Goal: Task Accomplishment & Management: Use online tool/utility

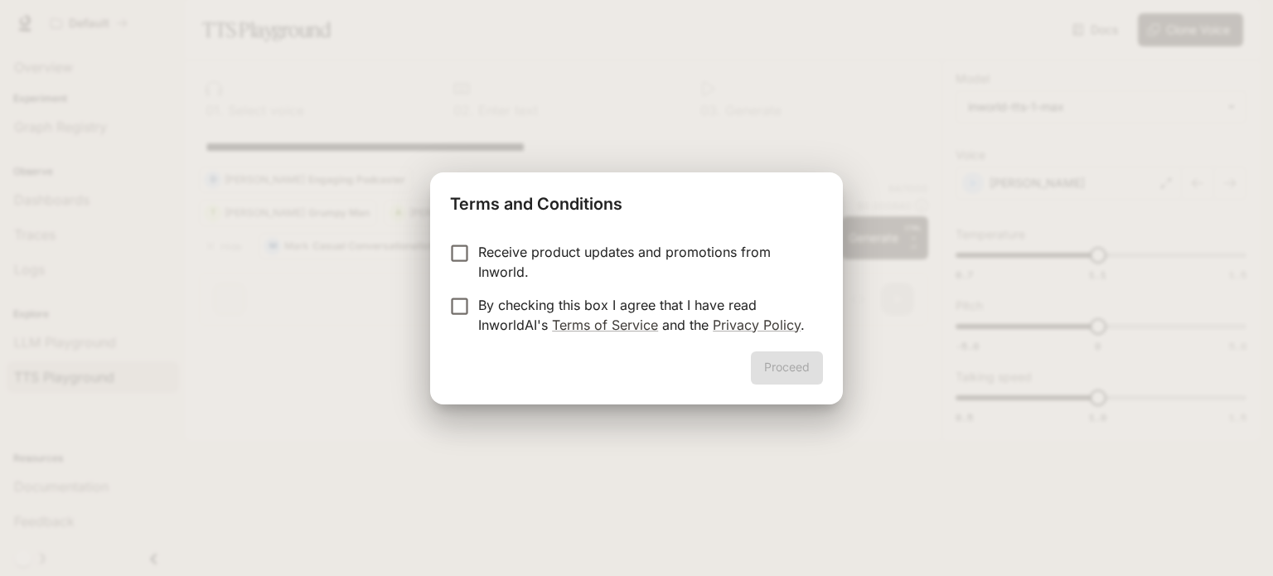
click at [588, 307] on p "By checking this box I agree that I have read InworldAI's Terms of Service and …" at bounding box center [643, 315] width 331 height 40
click at [783, 365] on button "Proceed" at bounding box center [787, 367] width 72 height 33
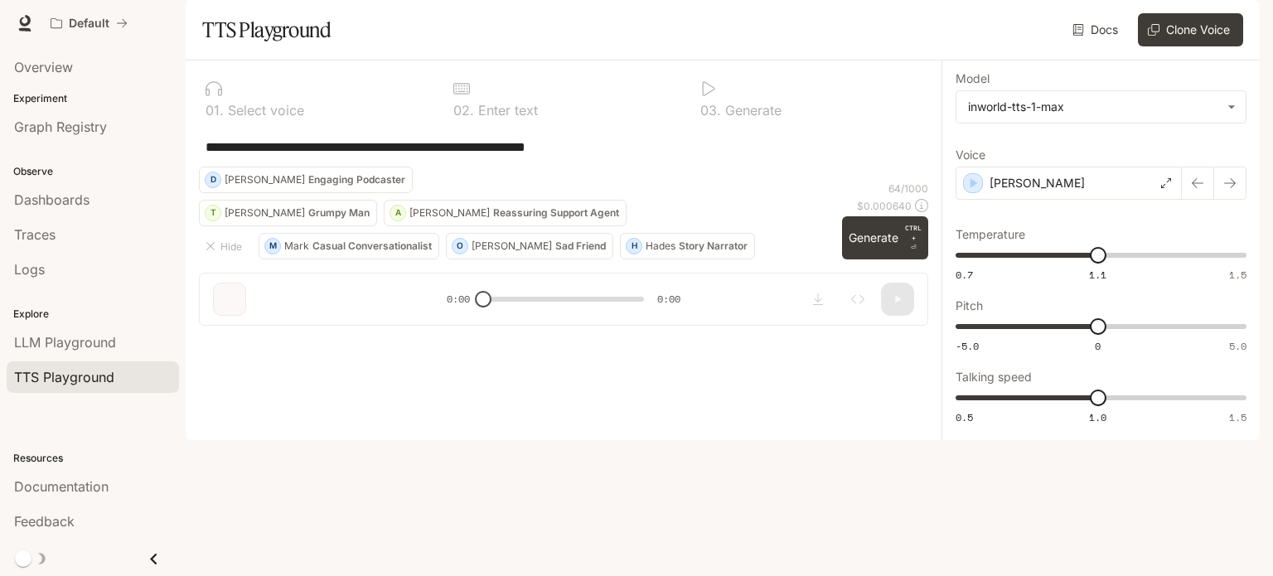
click at [452, 167] on div "**********" at bounding box center [564, 147] width 716 height 40
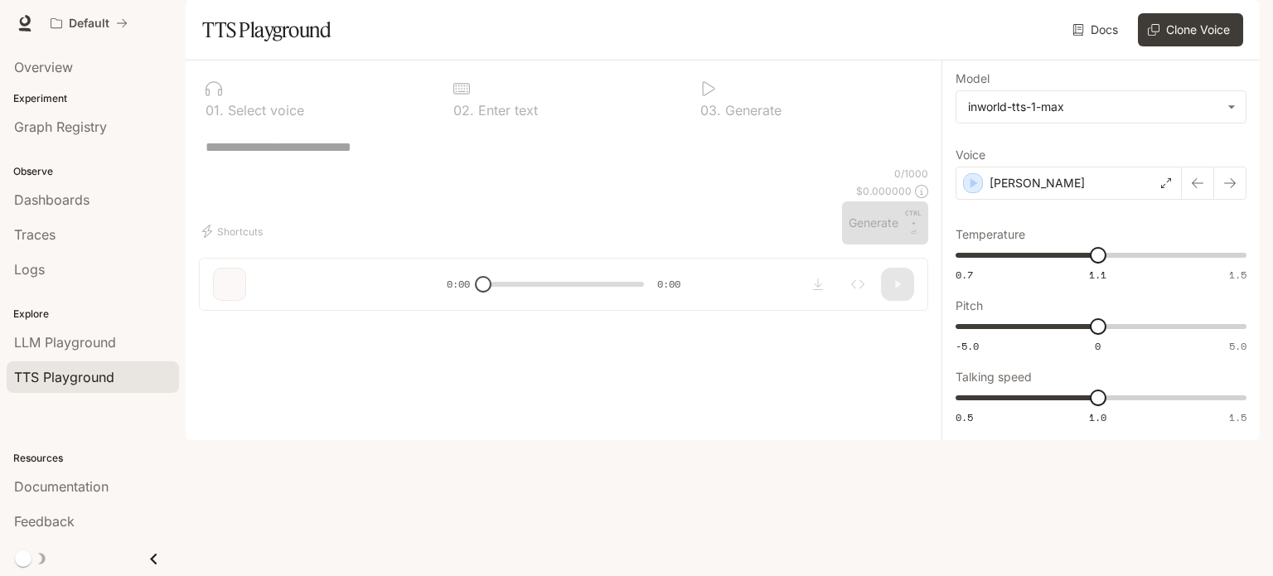
type textarea "*"
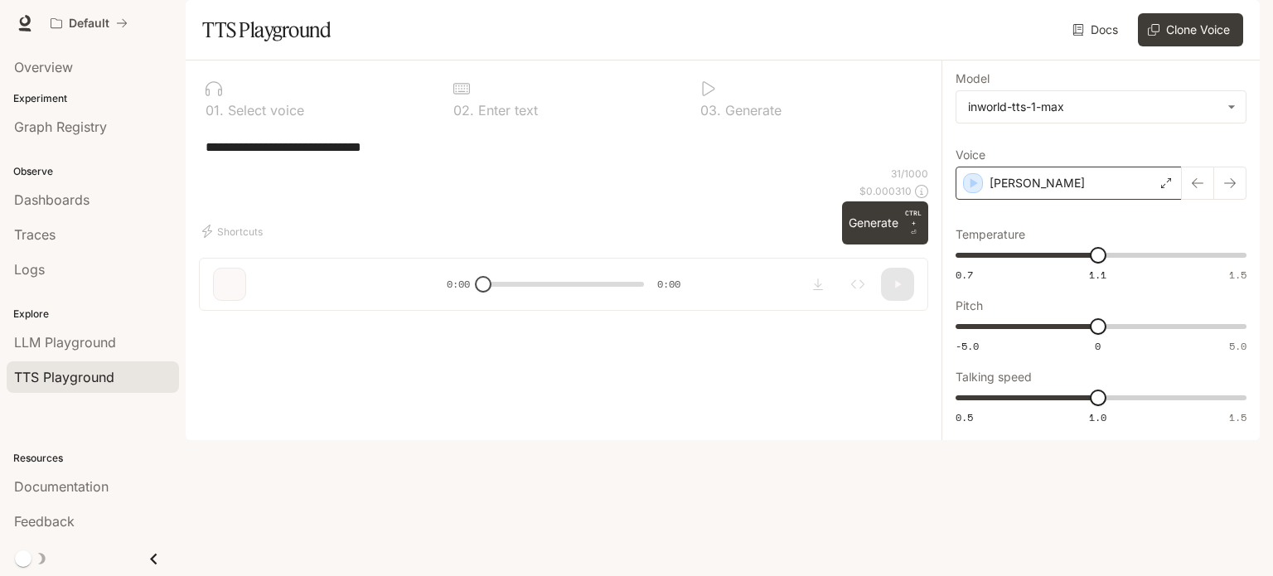
type textarea "**********"
click at [970, 191] on icon "button" at bounding box center [973, 183] width 17 height 17
click at [1005, 191] on p "[PERSON_NAME]" at bounding box center [1036, 183] width 95 height 17
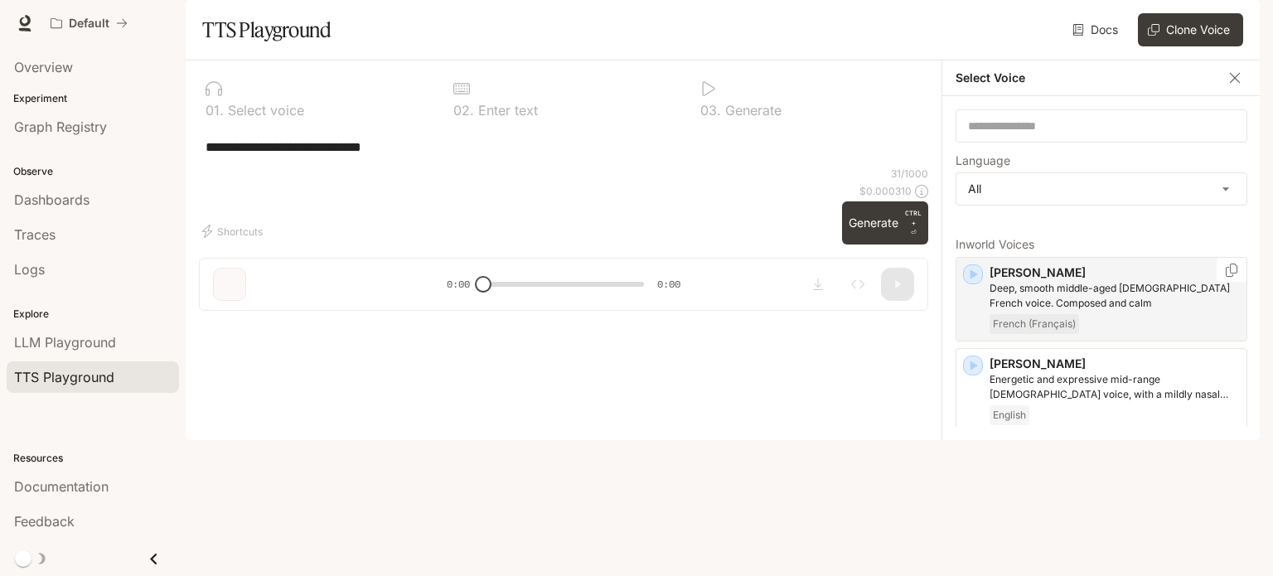
click at [984, 323] on div "[PERSON_NAME], smooth middle-aged [DEMOGRAPHIC_DATA] French voice. Composed and…" at bounding box center [1101, 299] width 292 height 85
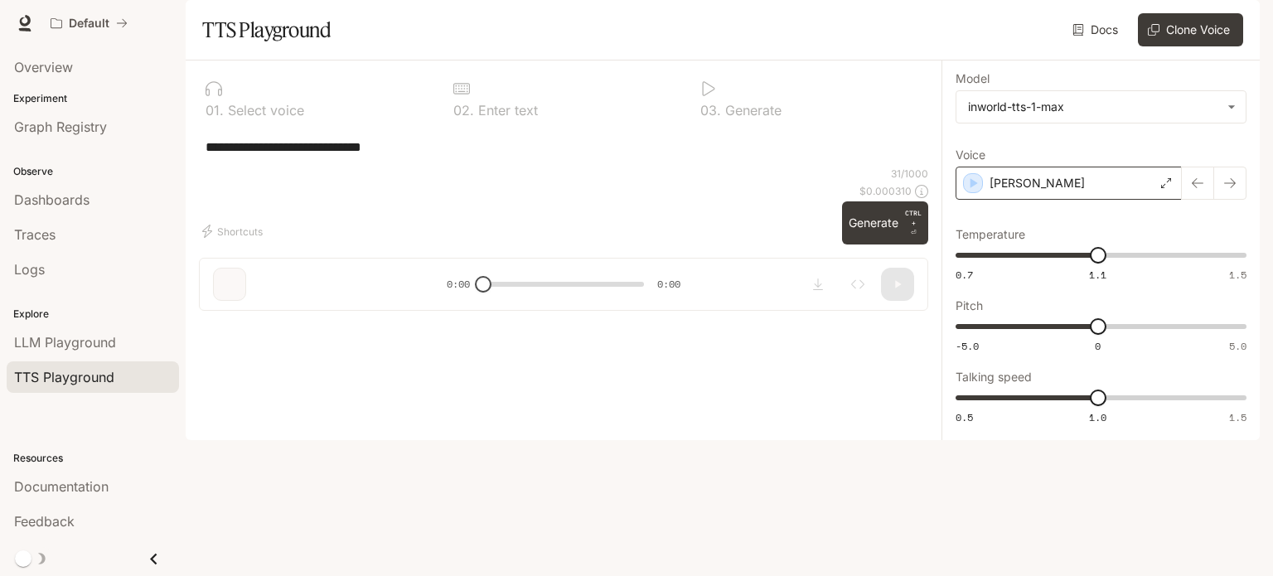
click at [972, 200] on div "[PERSON_NAME]" at bounding box center [1068, 183] width 226 height 33
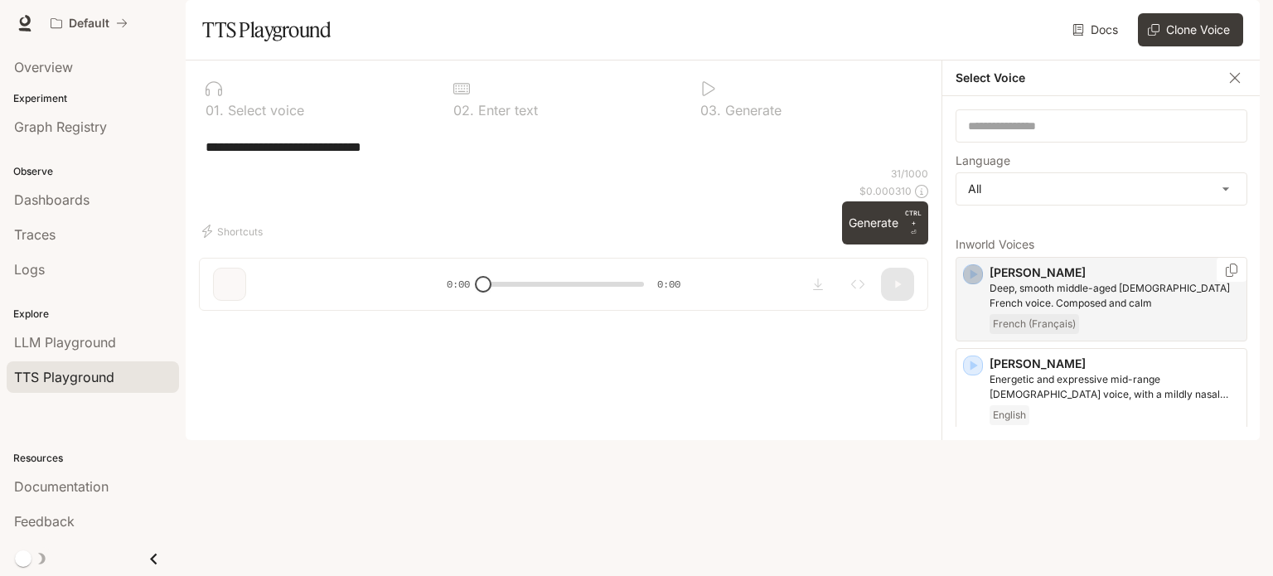
click at [968, 283] on icon "button" at bounding box center [973, 274] width 17 height 17
click at [975, 279] on icon "button" at bounding box center [973, 274] width 7 height 10
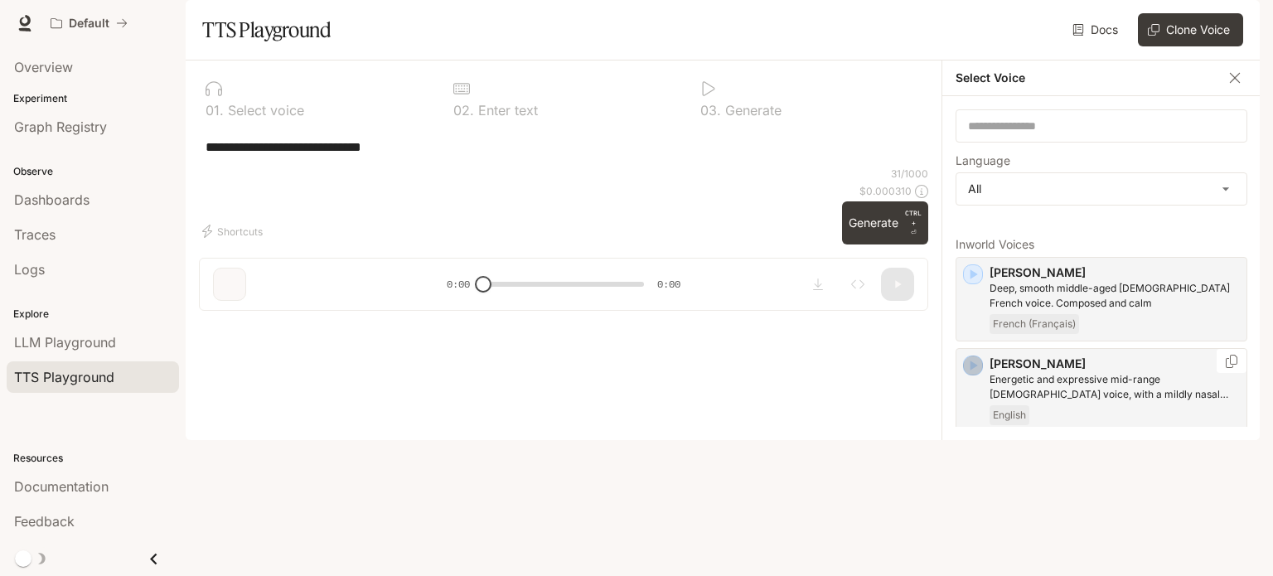
click at [978, 374] on icon "button" at bounding box center [973, 365] width 17 height 17
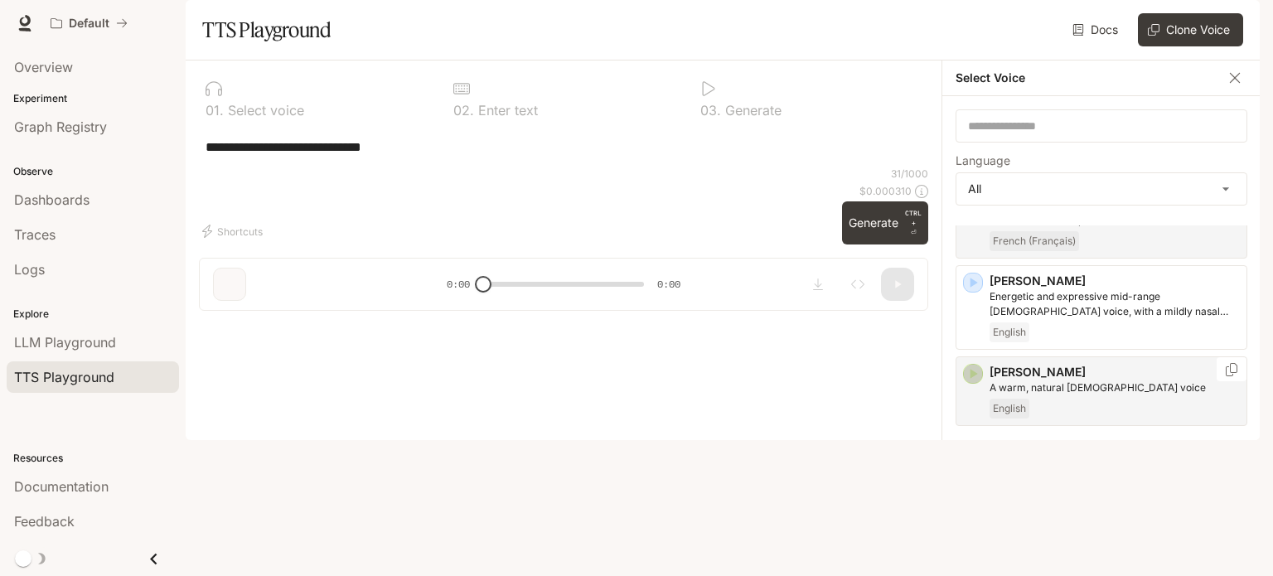
click at [976, 382] on icon "button" at bounding box center [973, 373] width 17 height 17
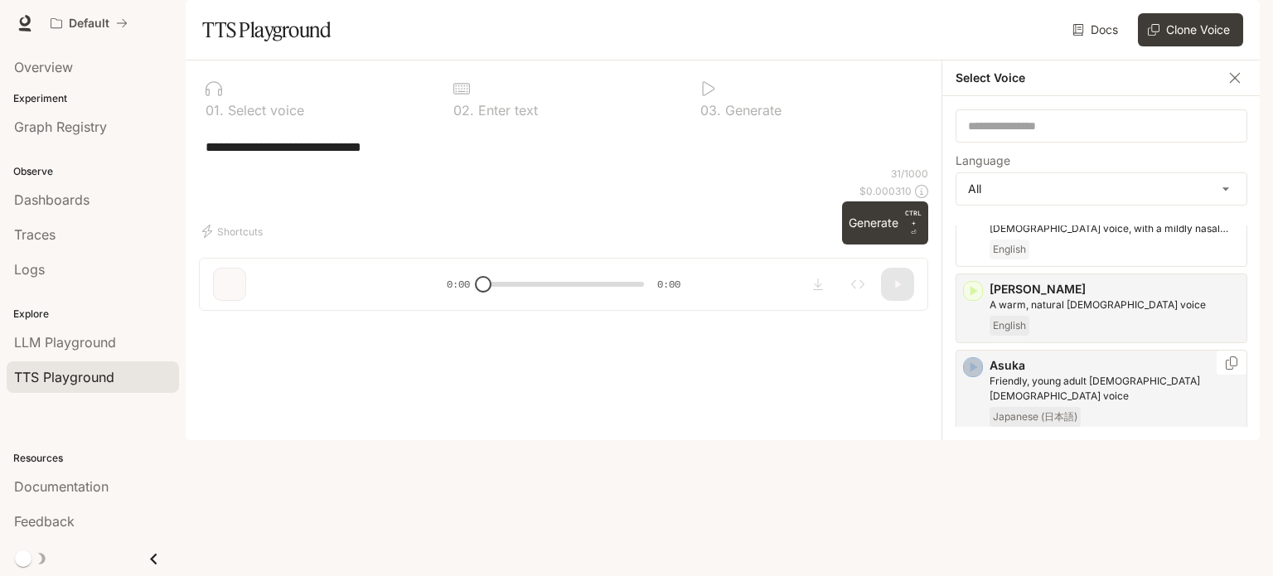
click at [975, 375] on icon "button" at bounding box center [973, 367] width 17 height 17
click at [975, 467] on icon "button" at bounding box center [973, 458] width 17 height 17
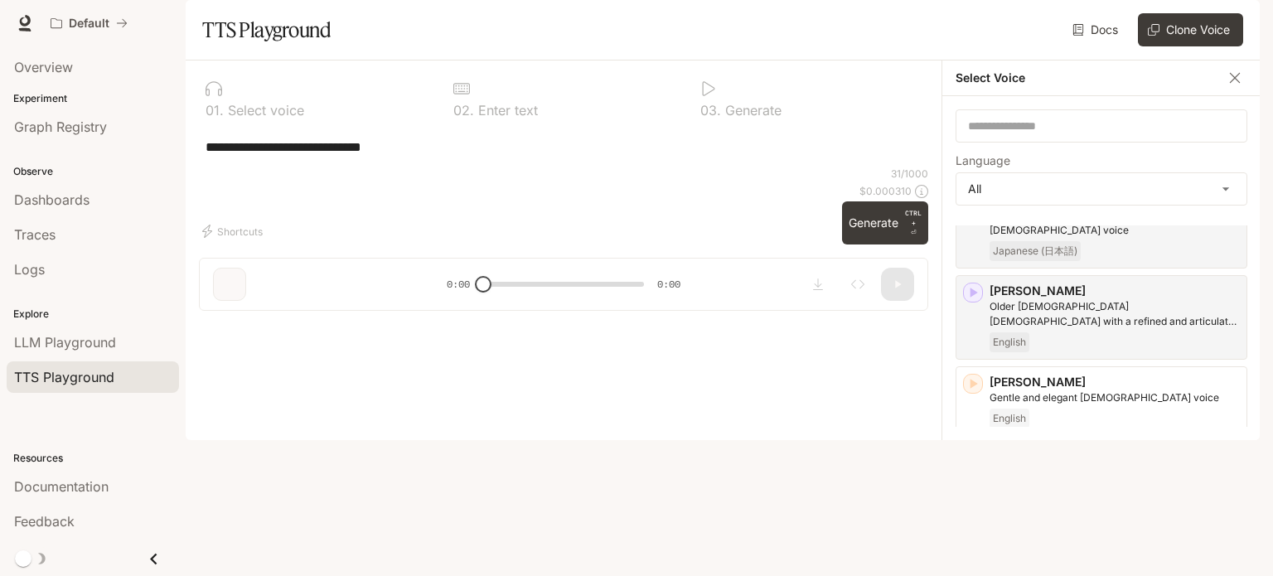
scroll to position [414, 0]
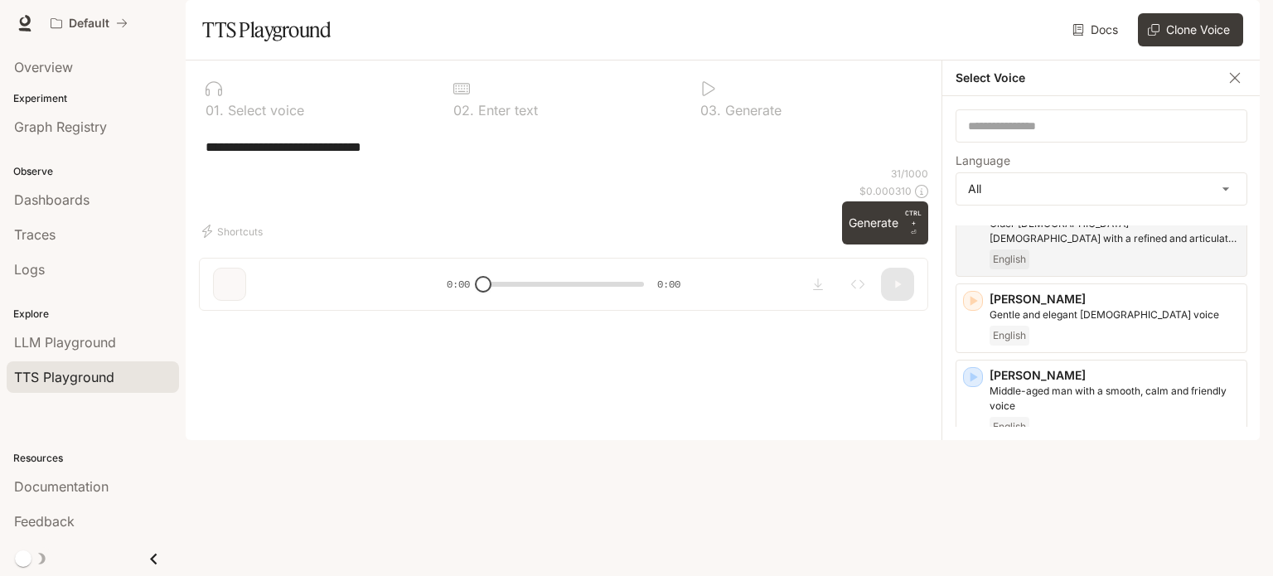
click at [975, 473] on icon "button" at bounding box center [973, 468] width 7 height 10
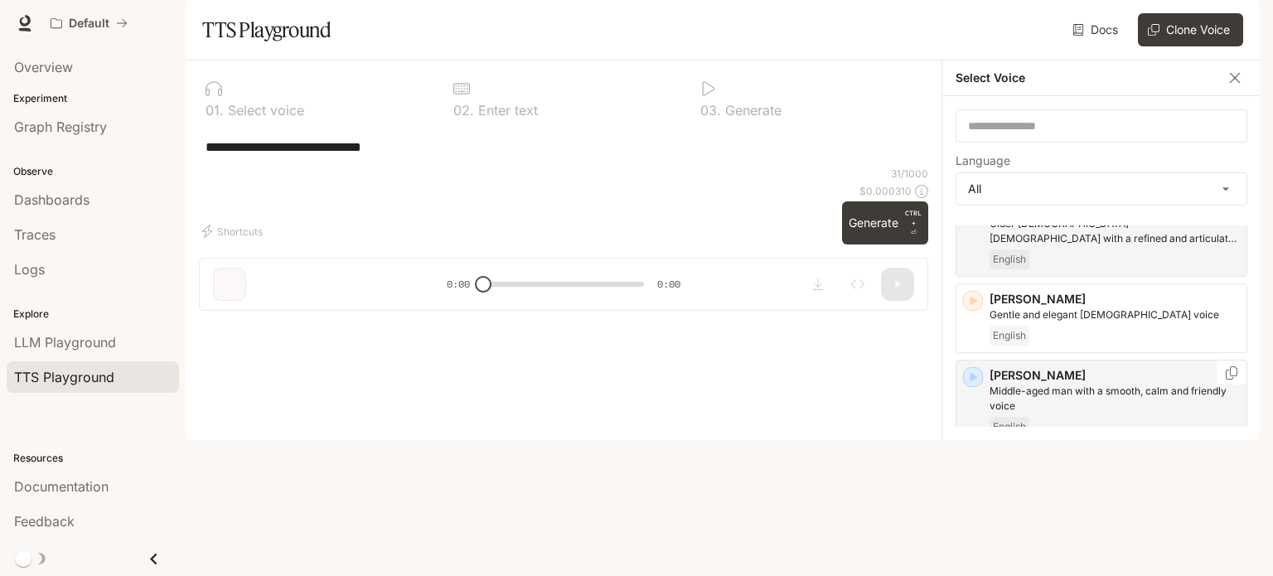
scroll to position [497, 0]
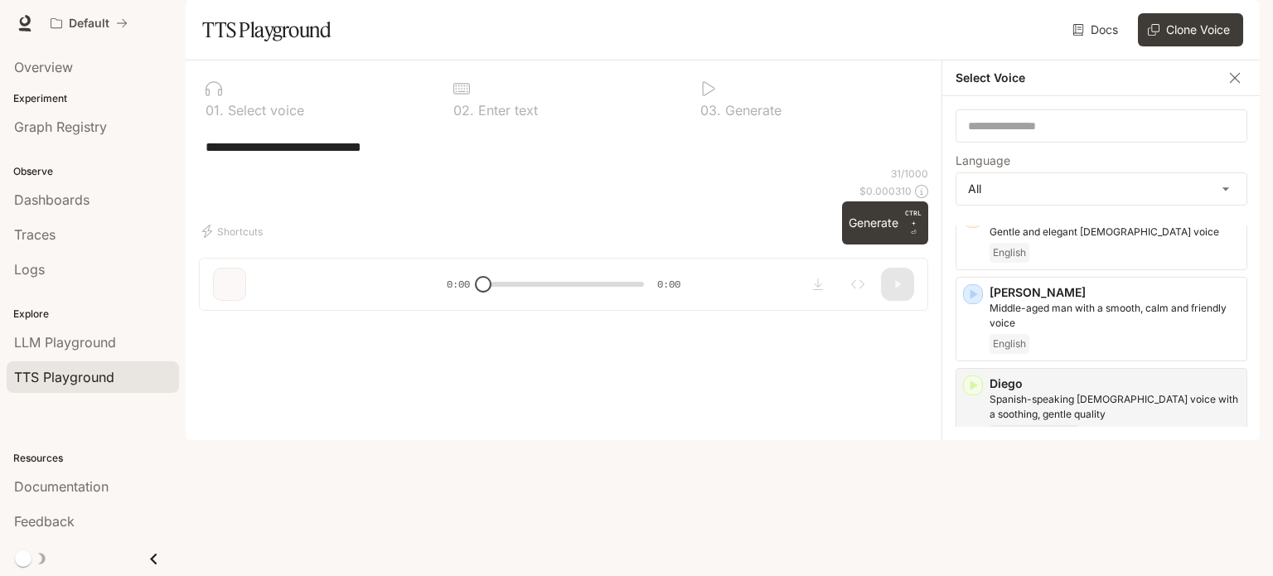
click at [976, 485] on icon "button" at bounding box center [973, 476] width 17 height 17
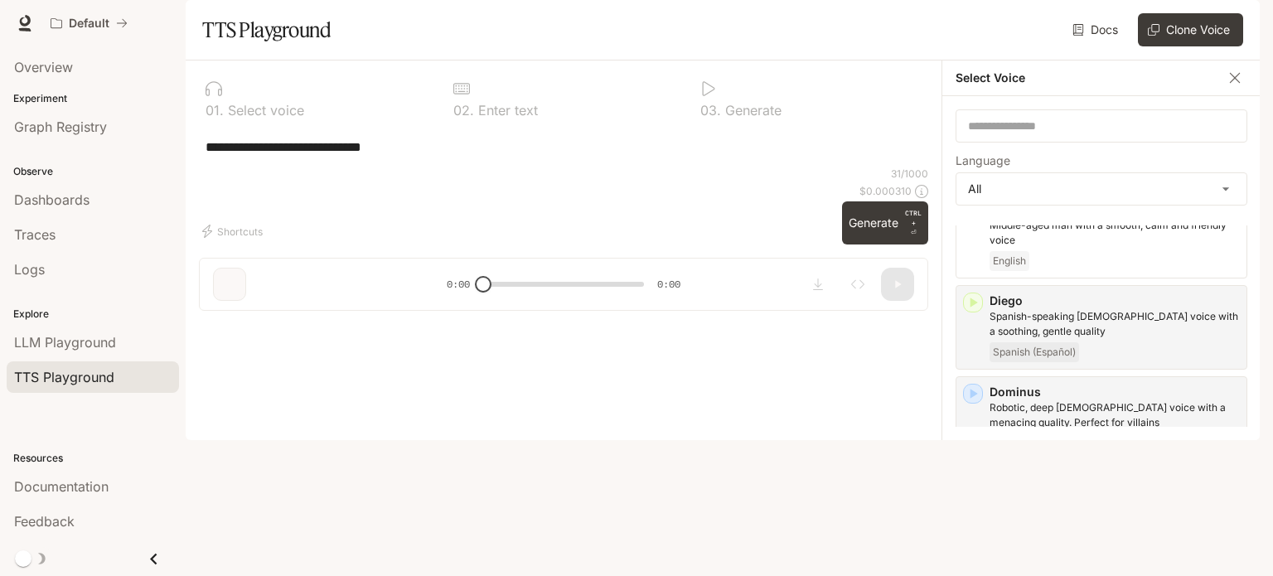
scroll to position [746, 0]
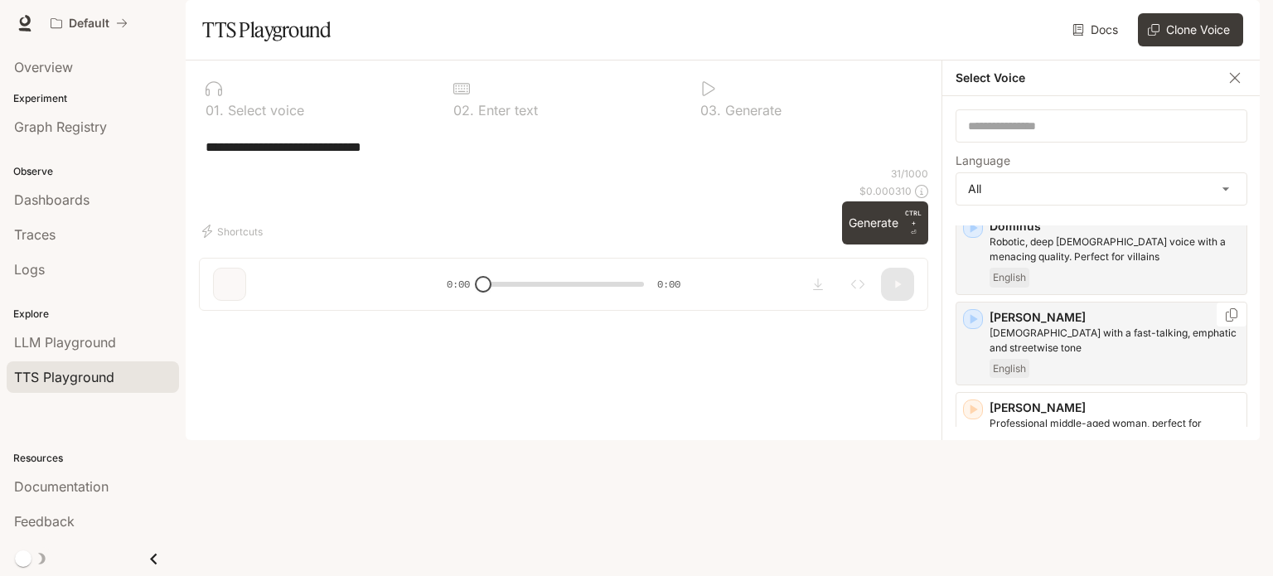
click at [970, 324] on icon "button" at bounding box center [973, 319] width 7 height 10
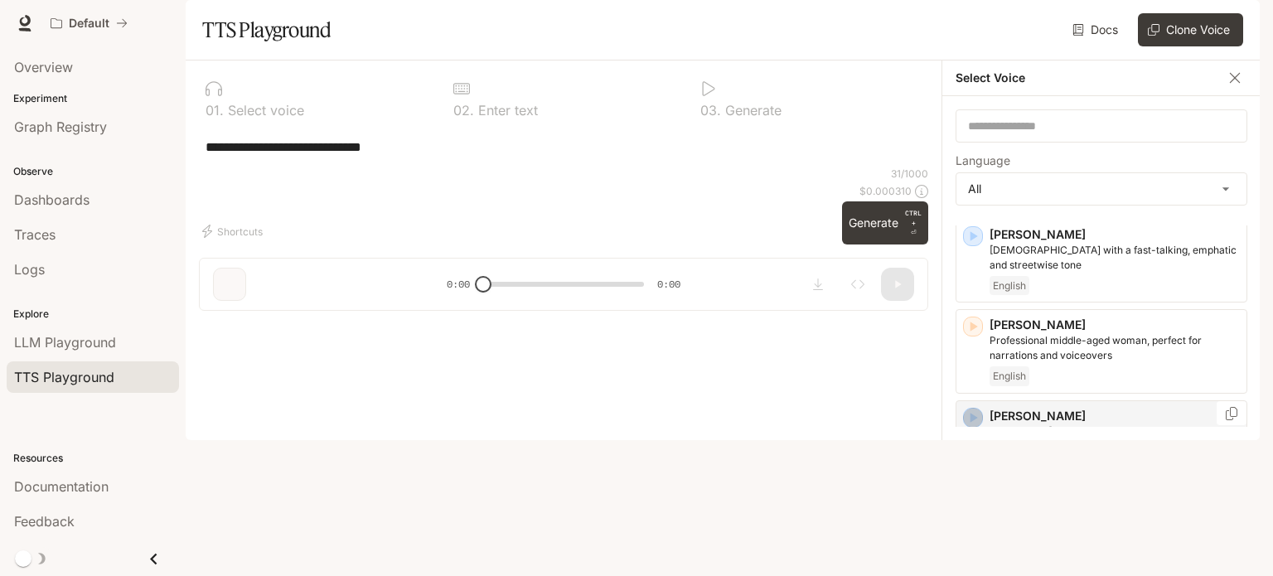
click at [970, 423] on icon "button" at bounding box center [973, 419] width 7 height 10
click at [968, 426] on icon "button" at bounding box center [973, 417] width 17 height 17
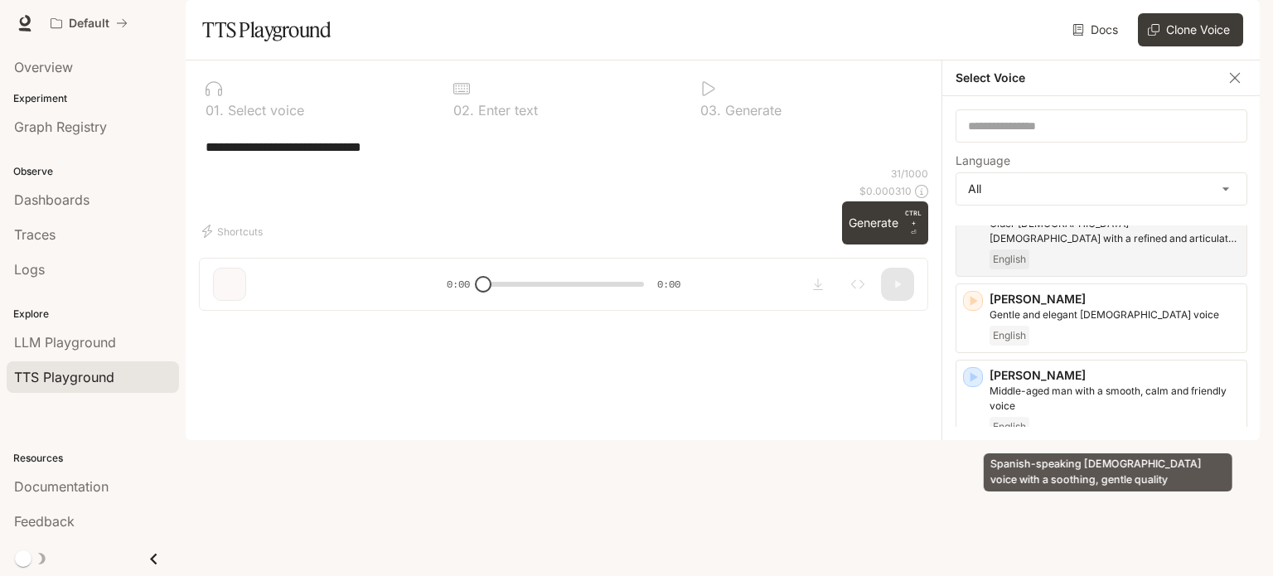
scroll to position [0, 0]
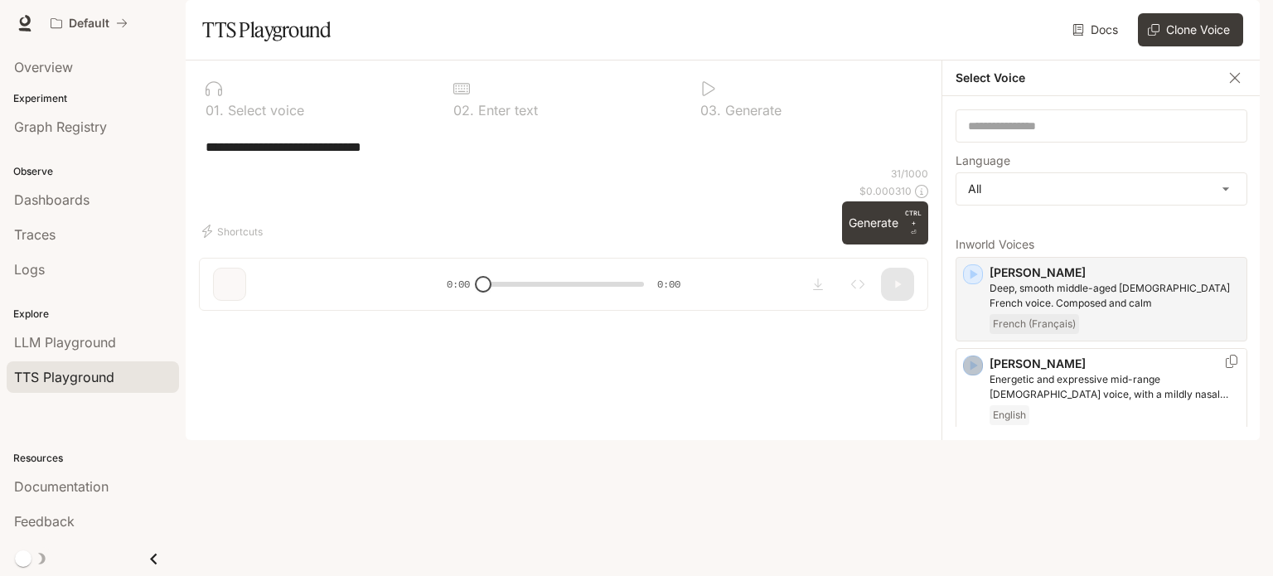
click at [970, 370] on icon "button" at bounding box center [973, 365] width 7 height 10
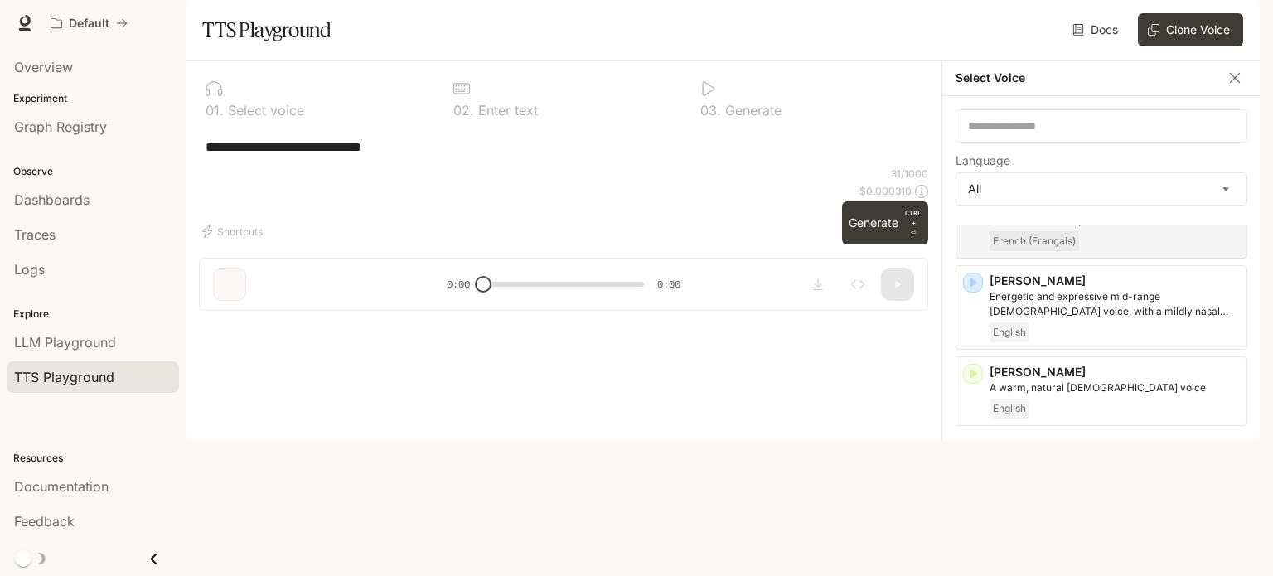
click at [976, 455] on icon "button" at bounding box center [973, 450] width 7 height 10
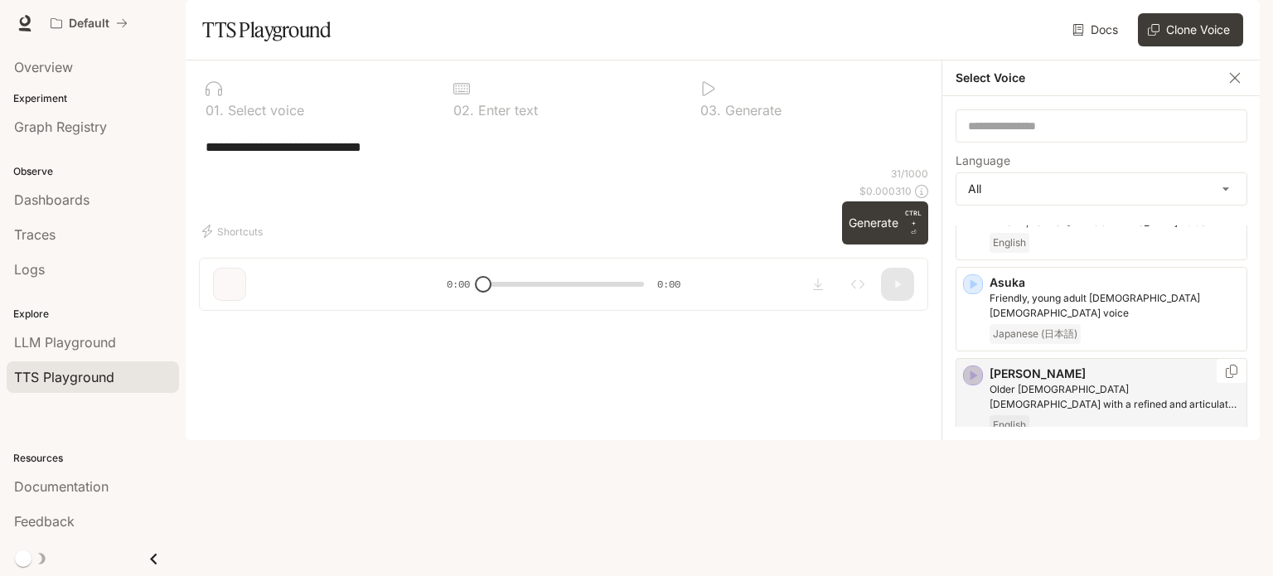
click at [965, 384] on icon "button" at bounding box center [973, 375] width 17 height 17
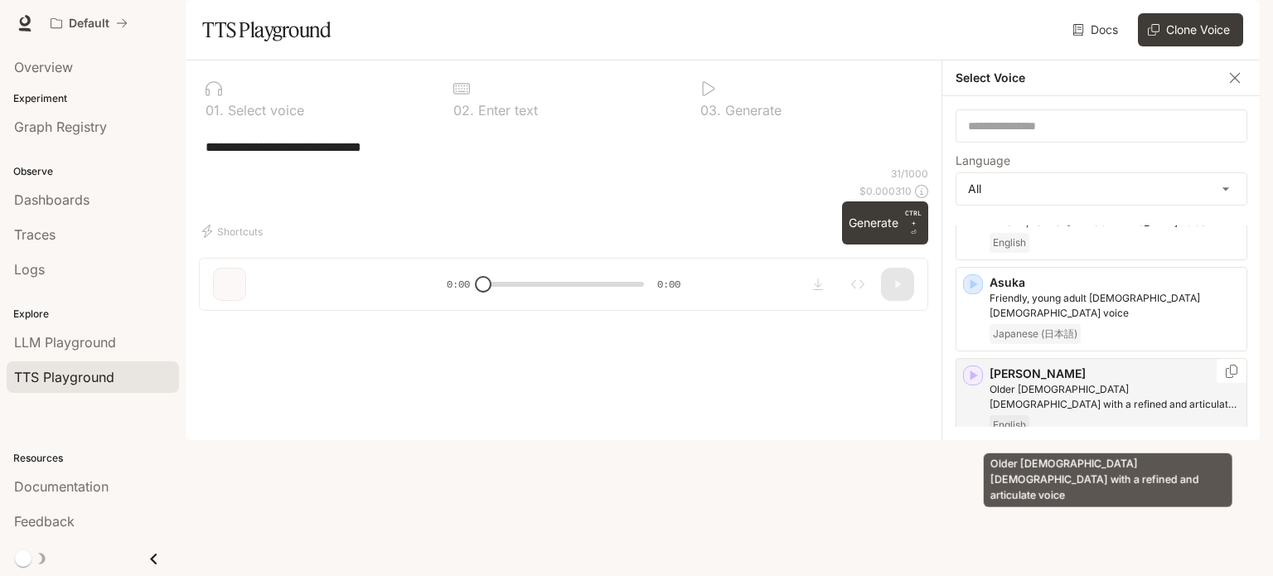
click at [1077, 412] on p "Older [DEMOGRAPHIC_DATA] [DEMOGRAPHIC_DATA] with a refined and articulate voice" at bounding box center [1114, 397] width 250 height 30
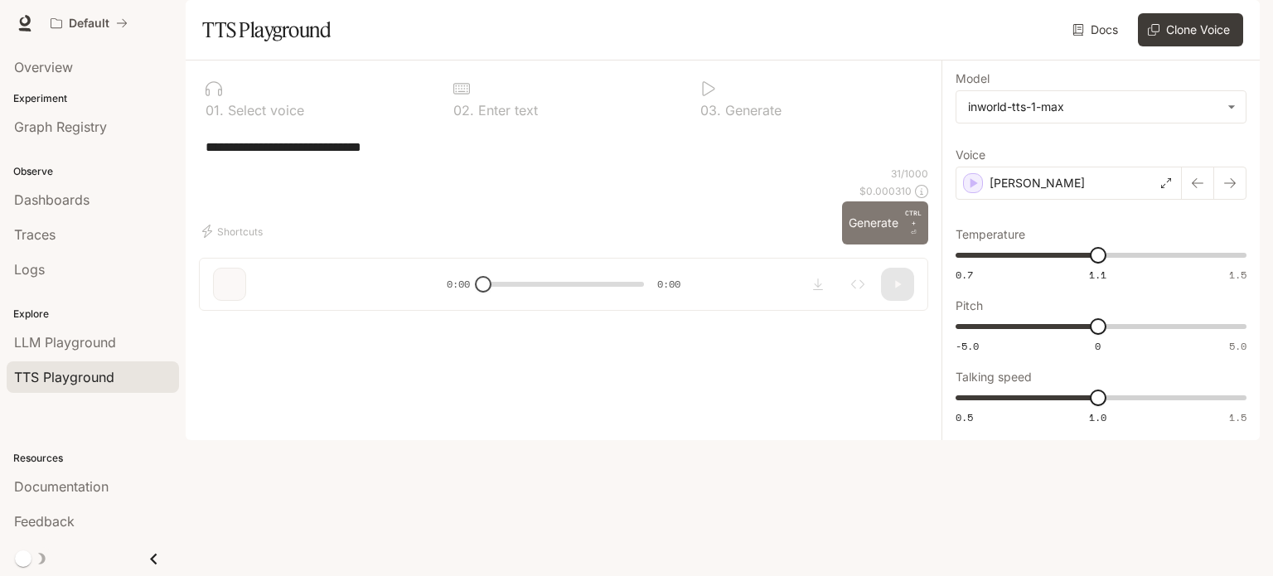
click at [881, 244] on button "Generate CTRL + ⏎" at bounding box center [885, 222] width 86 height 43
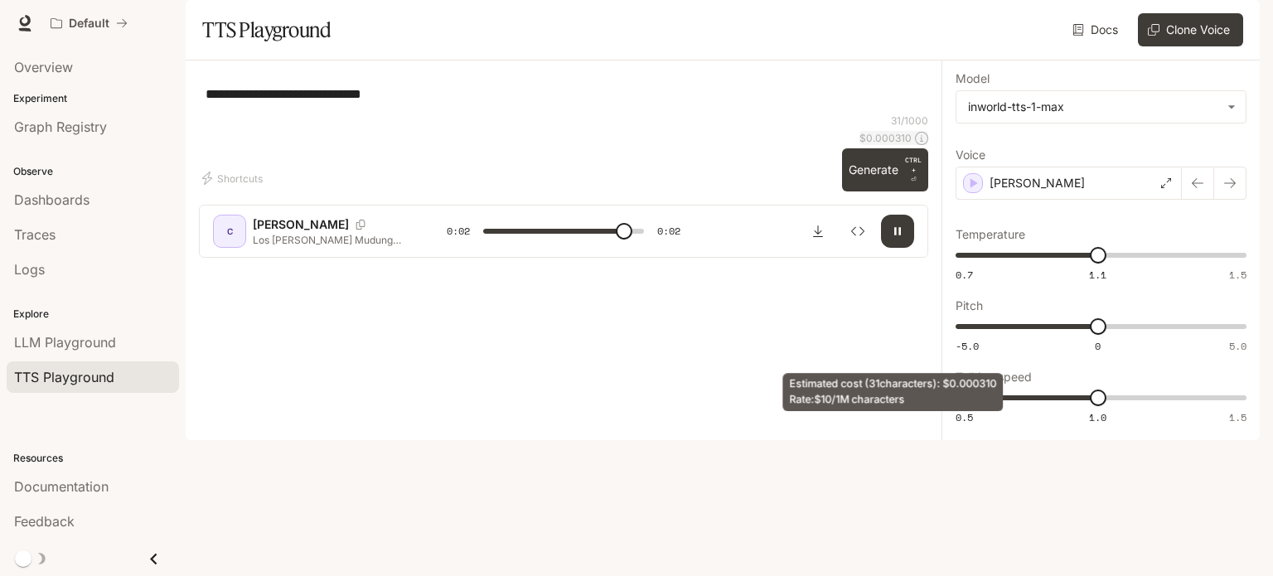
type input "*"
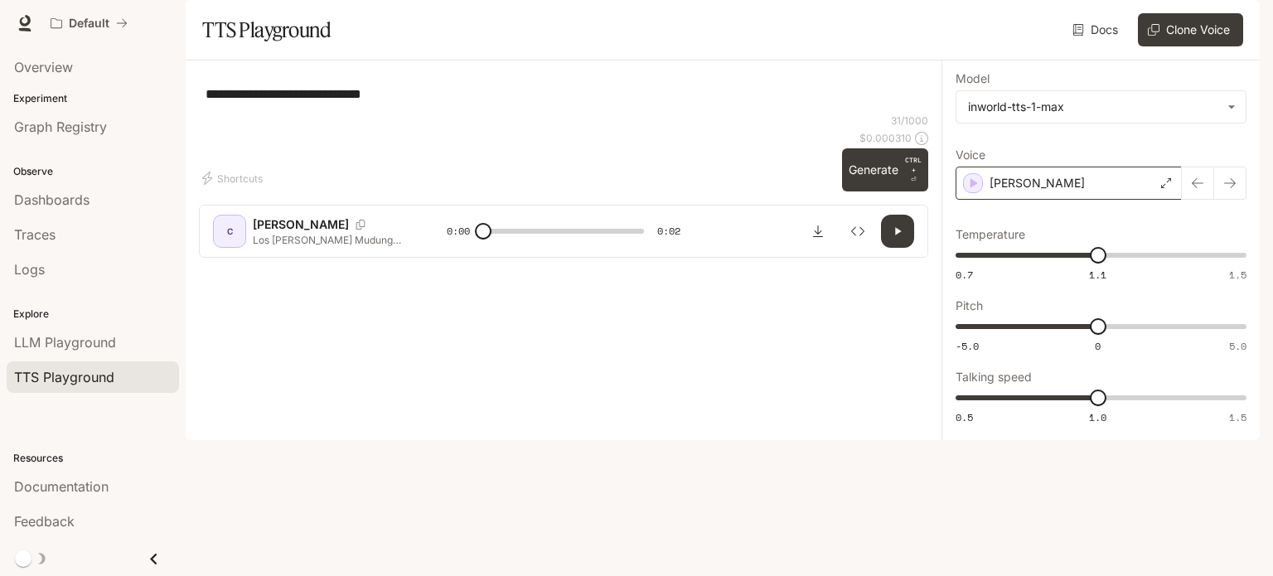
click at [1008, 191] on p "[PERSON_NAME]" at bounding box center [1036, 183] width 95 height 17
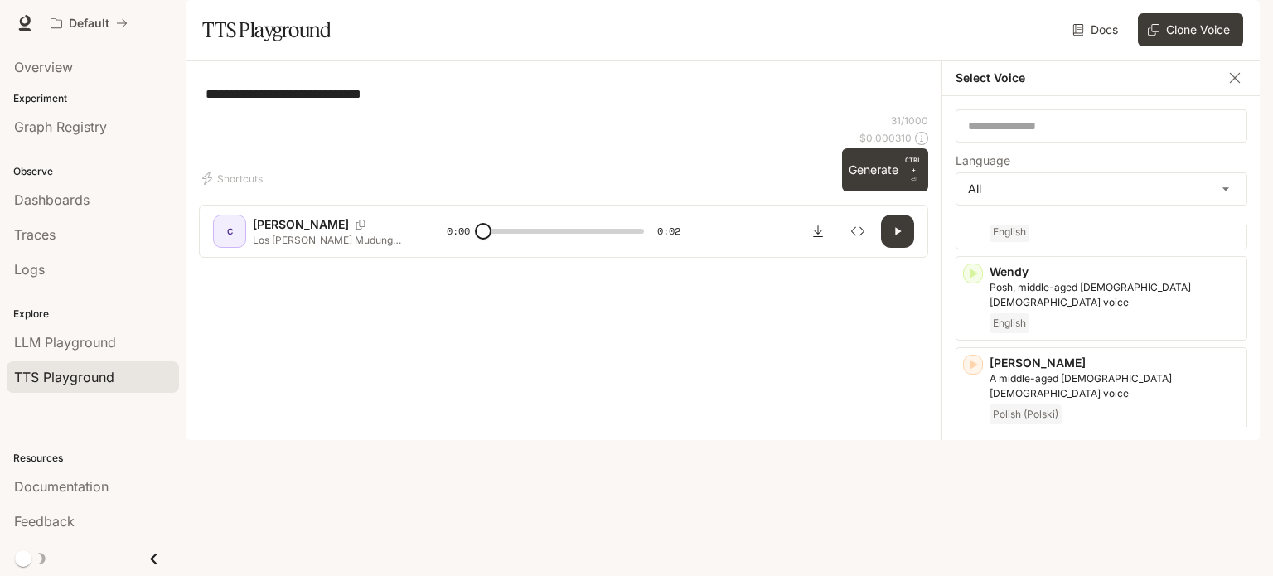
scroll to position [3355, 0]
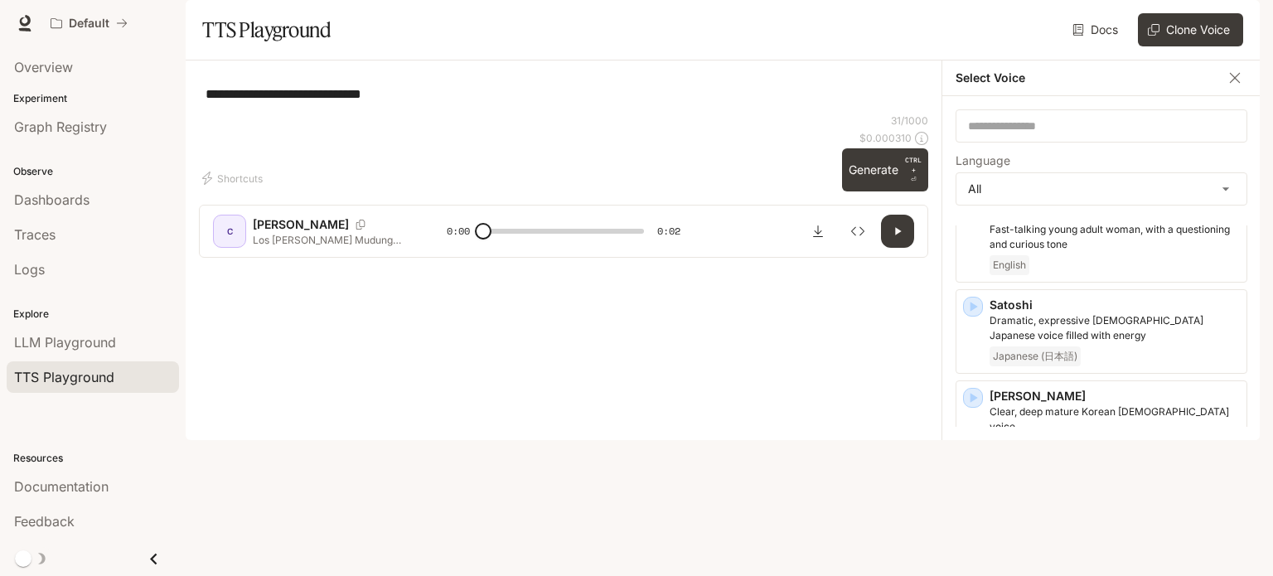
click at [979, 572] on icon "button" at bounding box center [973, 580] width 17 height 17
click at [979, 481] on icon "button" at bounding box center [973, 489] width 17 height 17
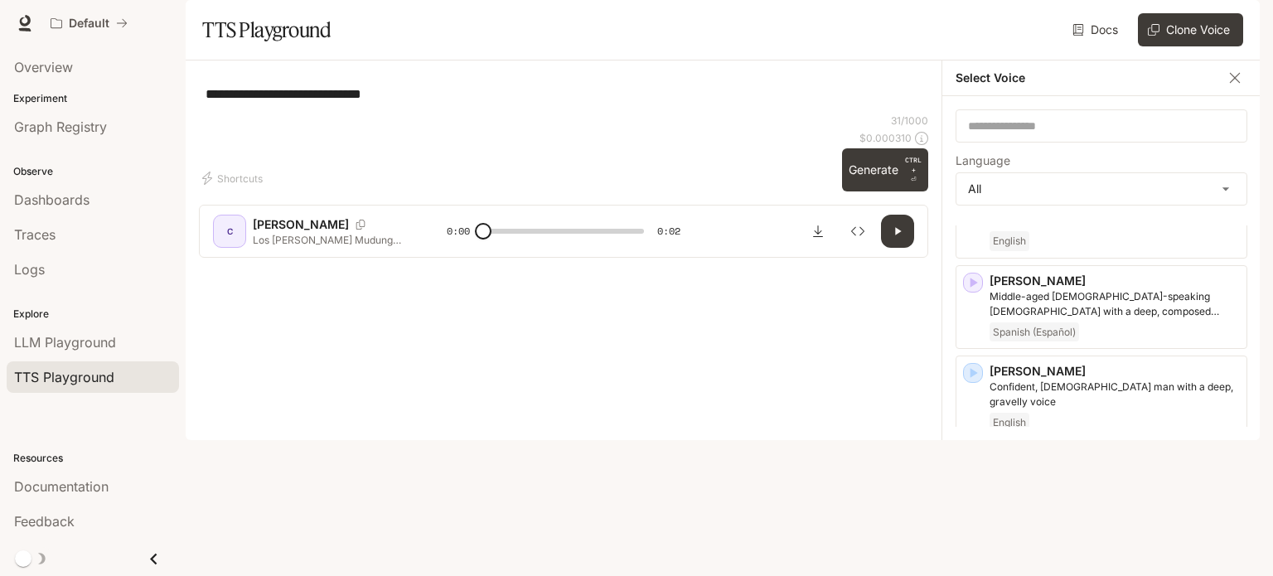
scroll to position [3023, 0]
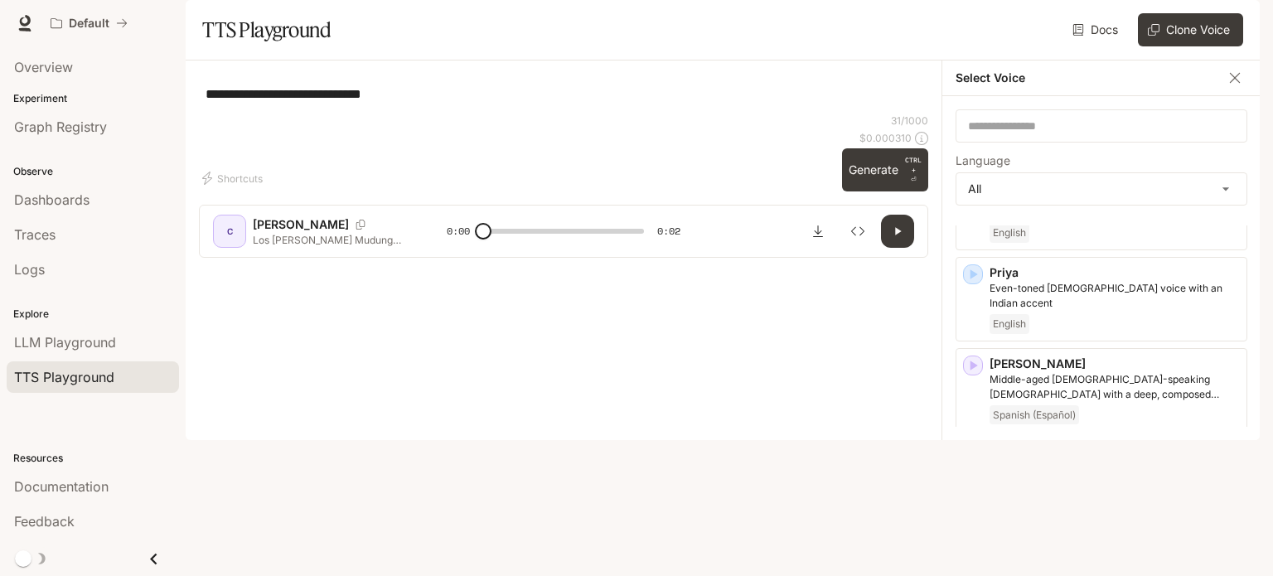
click at [970, 452] on icon "button" at bounding box center [973, 457] width 7 height 10
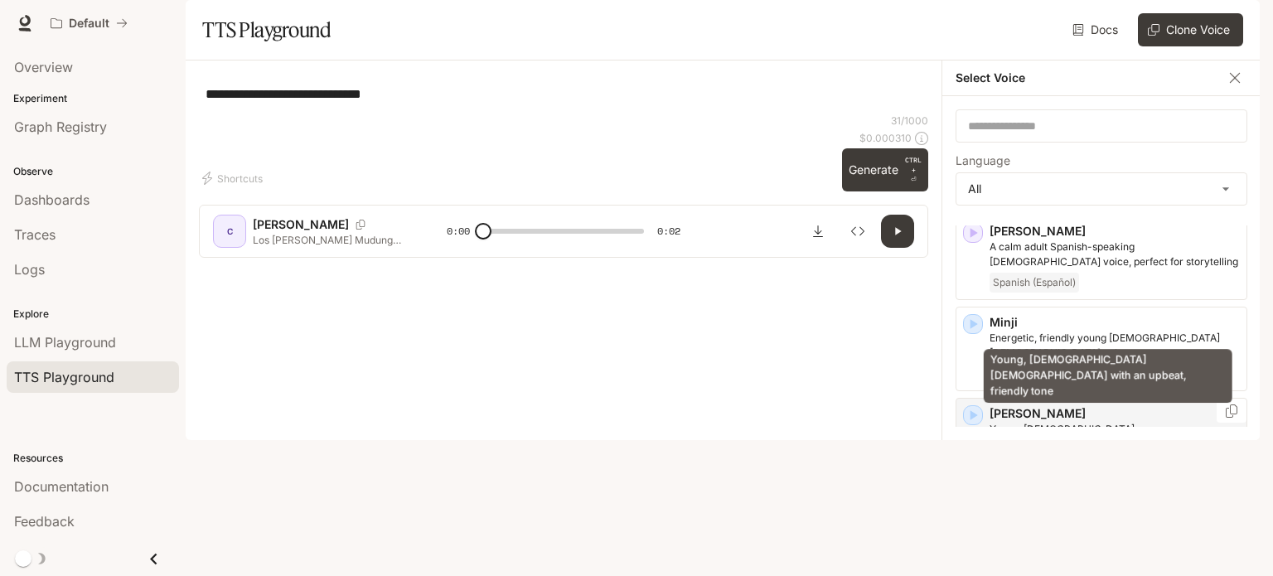
scroll to position [2443, 0]
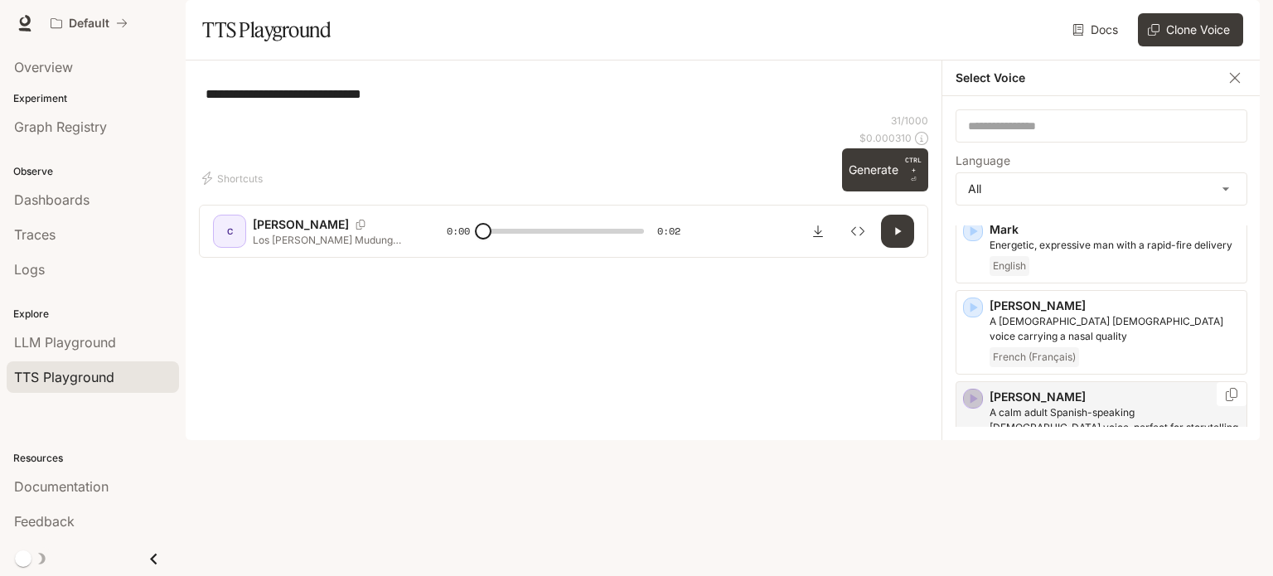
click at [970, 394] on icon "button" at bounding box center [973, 399] width 7 height 10
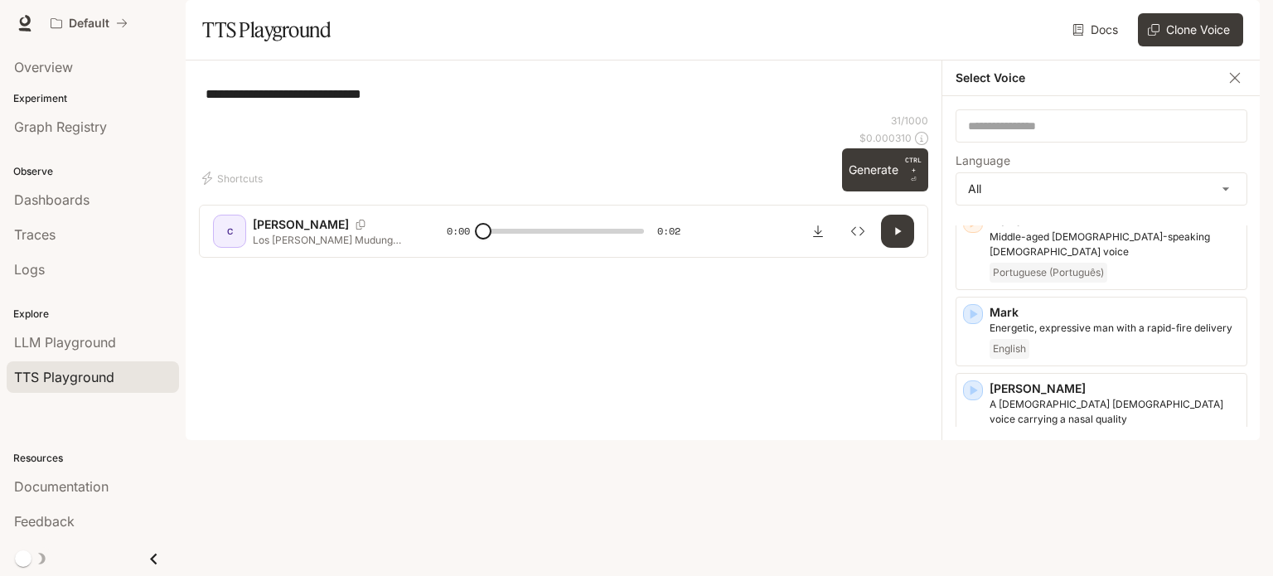
scroll to position [2277, 0]
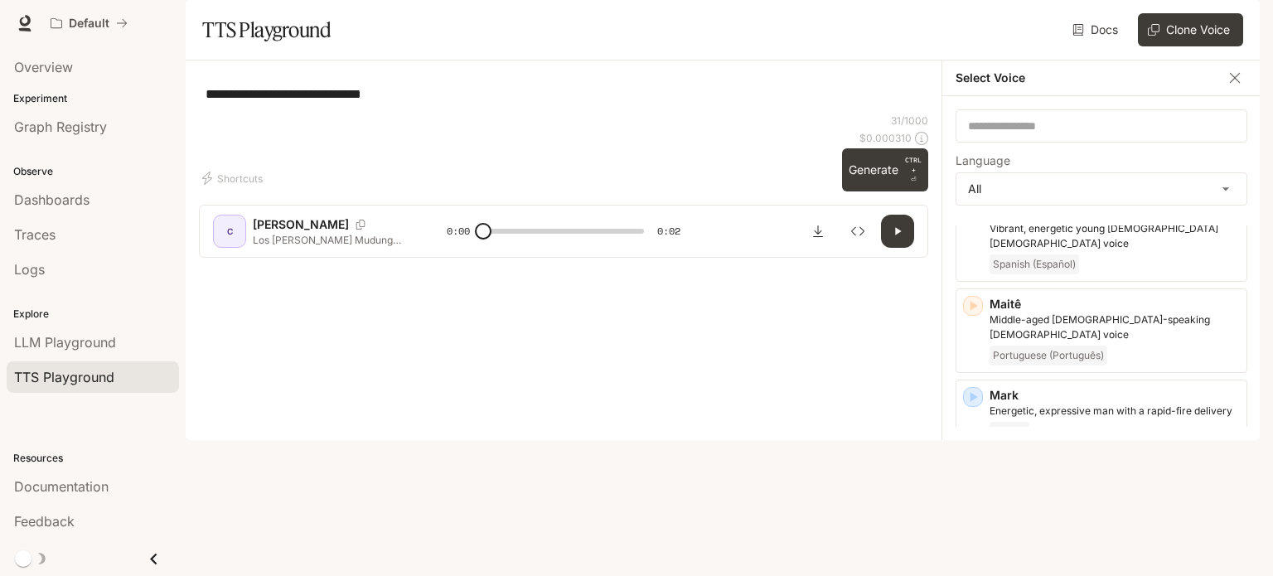
click at [973, 468] on icon "button" at bounding box center [973, 473] width 7 height 10
click at [1028, 143] on div "​" at bounding box center [1101, 125] width 292 height 33
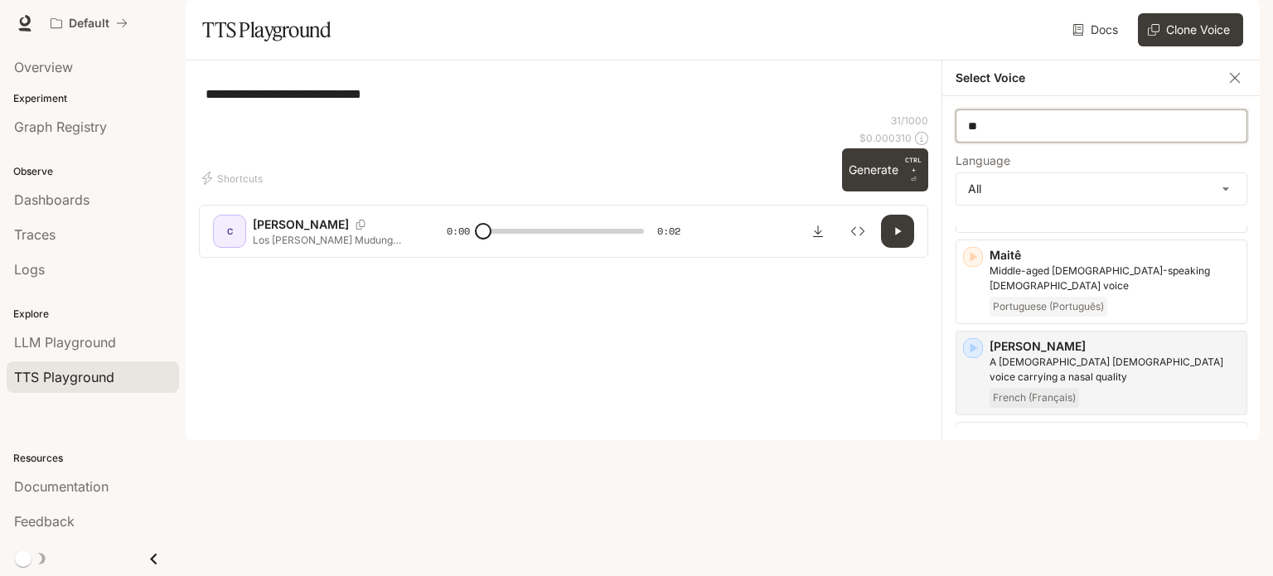
scroll to position [0, 0]
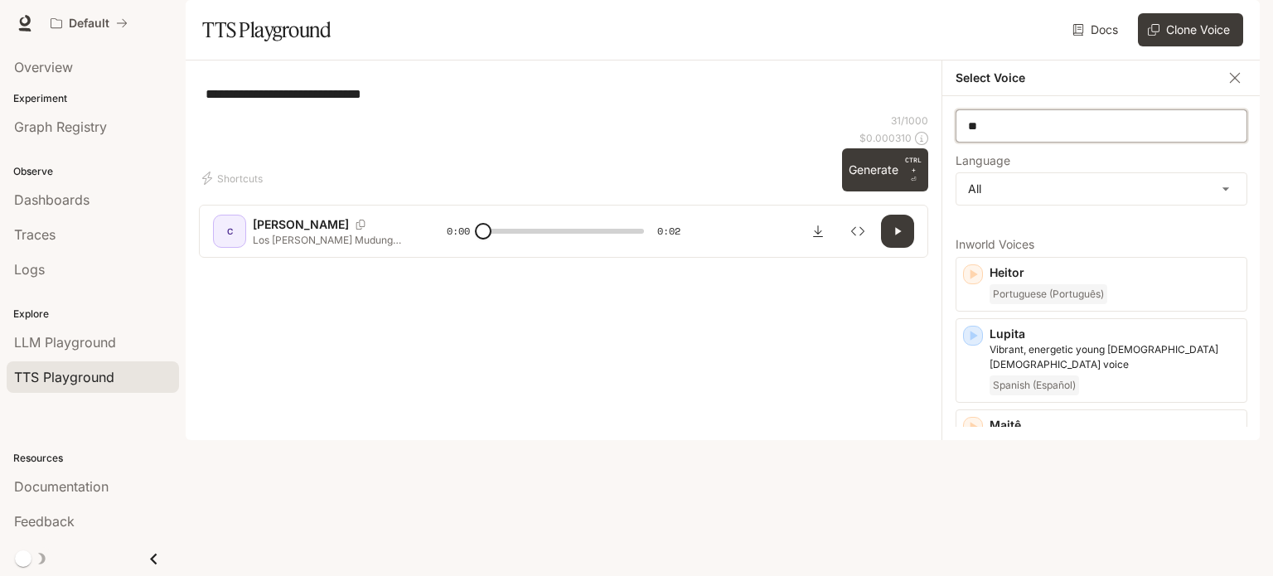
type input "*"
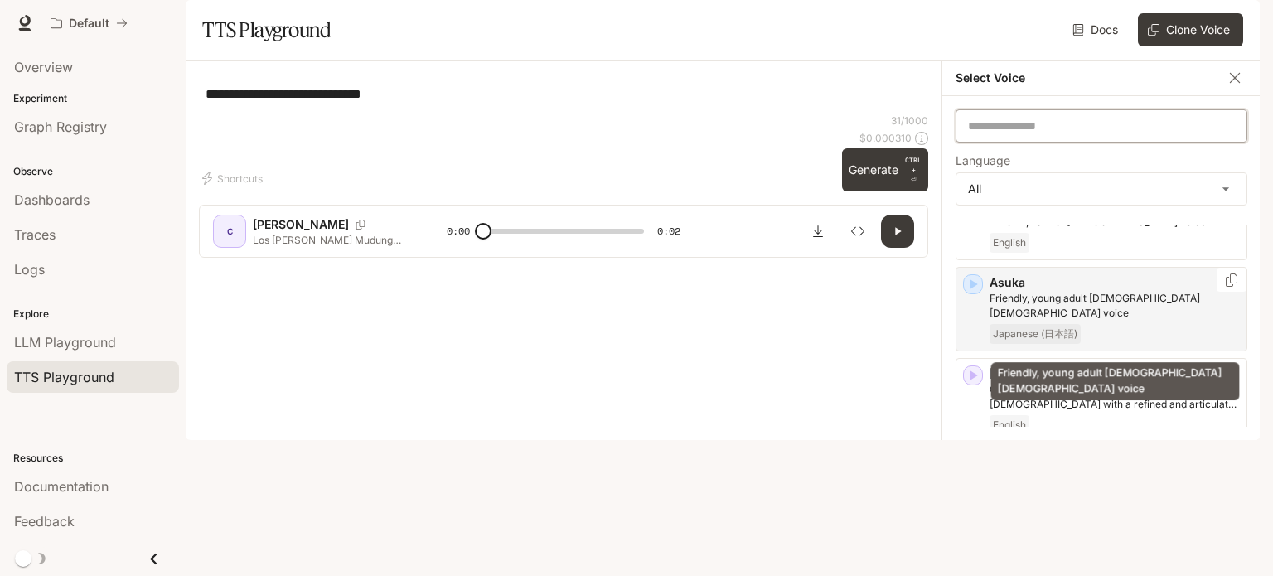
scroll to position [663, 0]
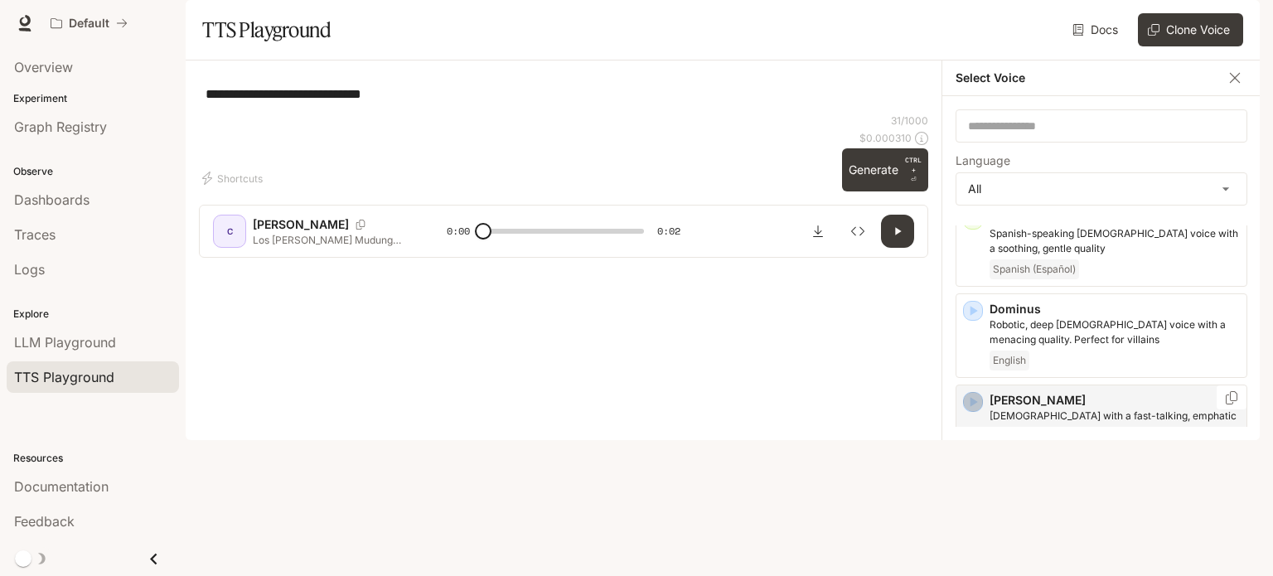
click at [975, 407] on icon "button" at bounding box center [973, 402] width 7 height 10
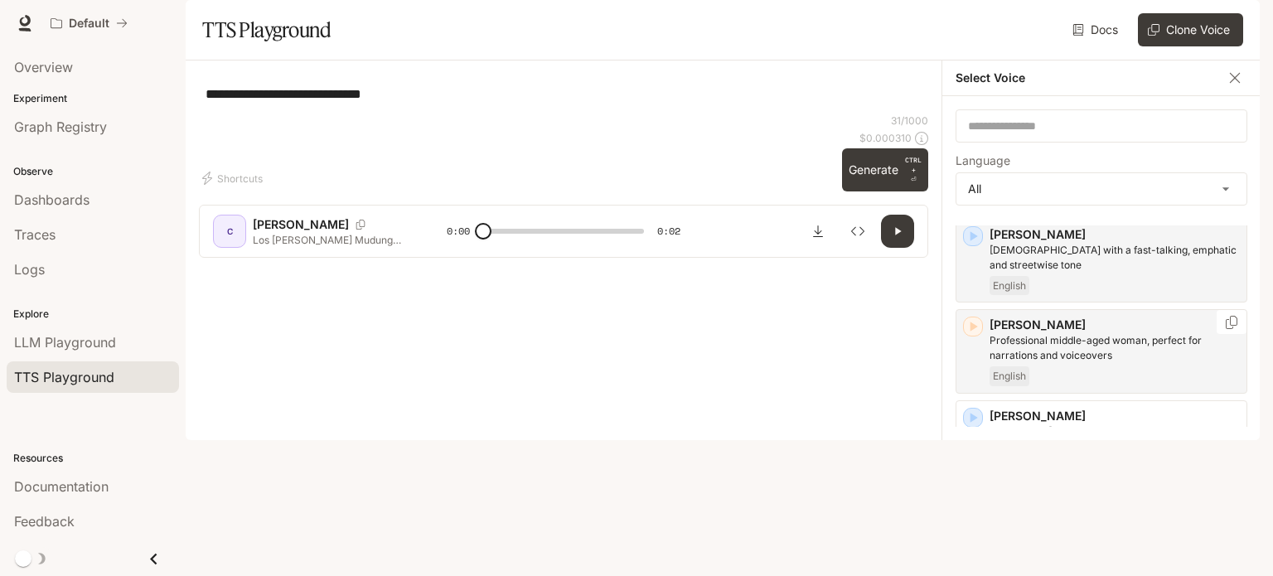
scroll to position [912, 0]
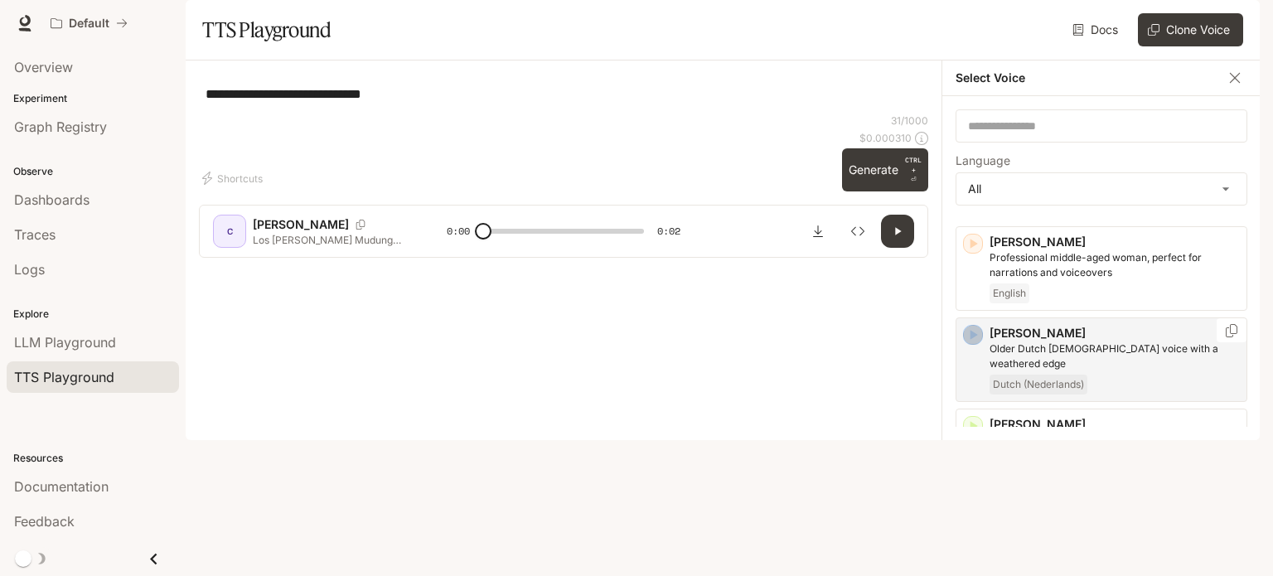
click at [977, 343] on icon "button" at bounding box center [973, 335] width 17 height 17
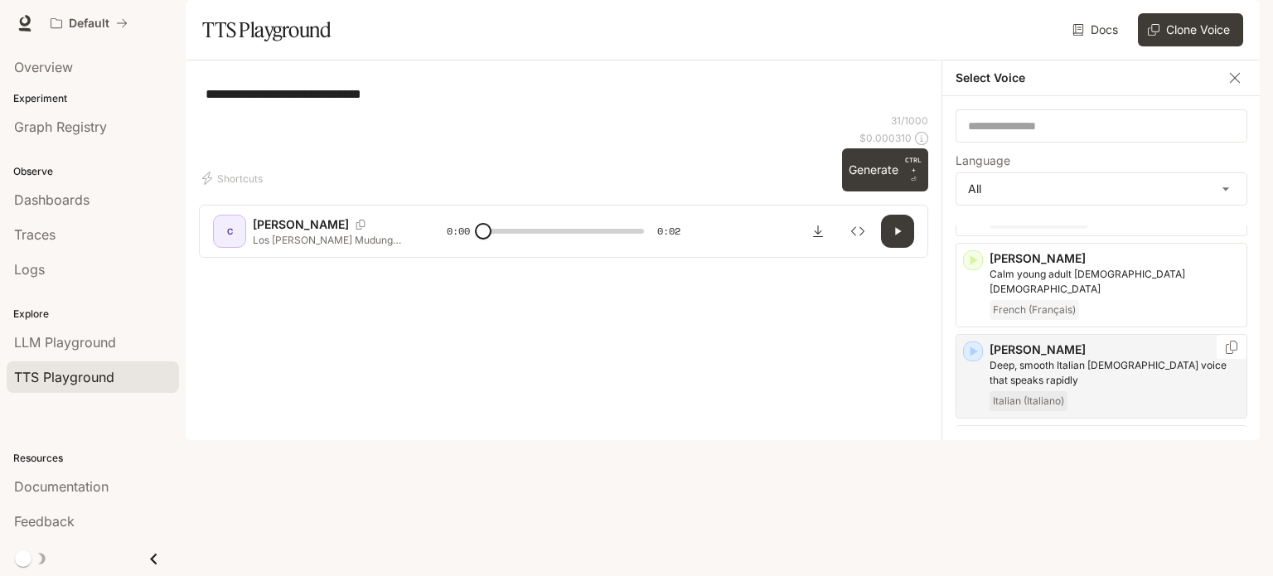
click at [981, 344] on div "button" at bounding box center [973, 351] width 18 height 18
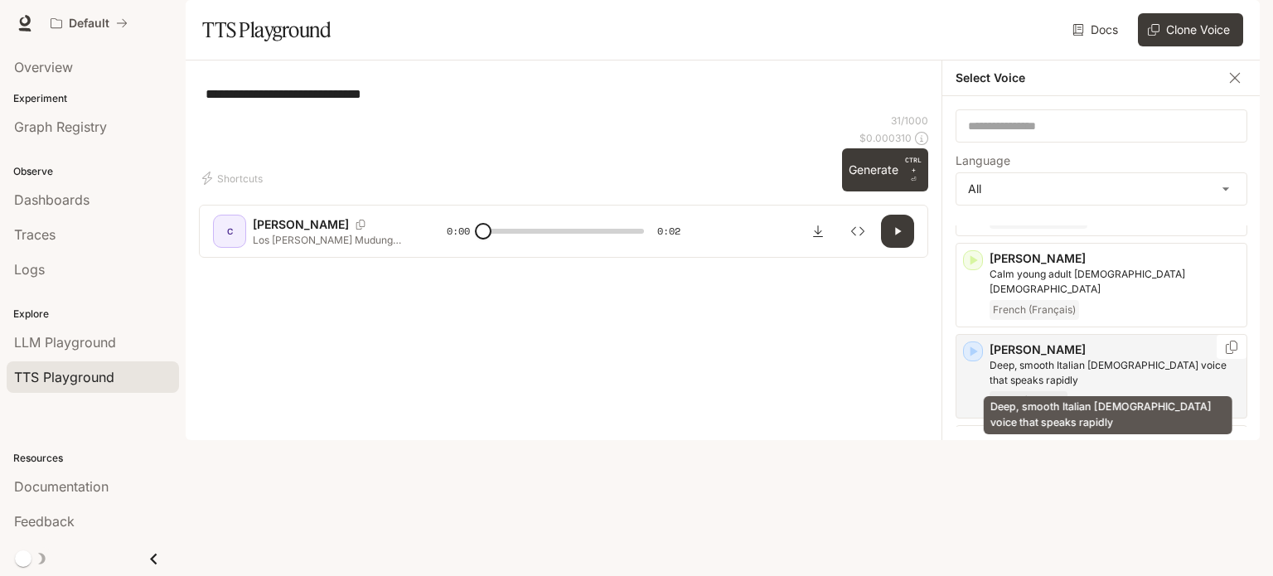
click at [1064, 367] on p "Deep, smooth Italian [DEMOGRAPHIC_DATA] voice that speaks rapidly" at bounding box center [1114, 373] width 250 height 30
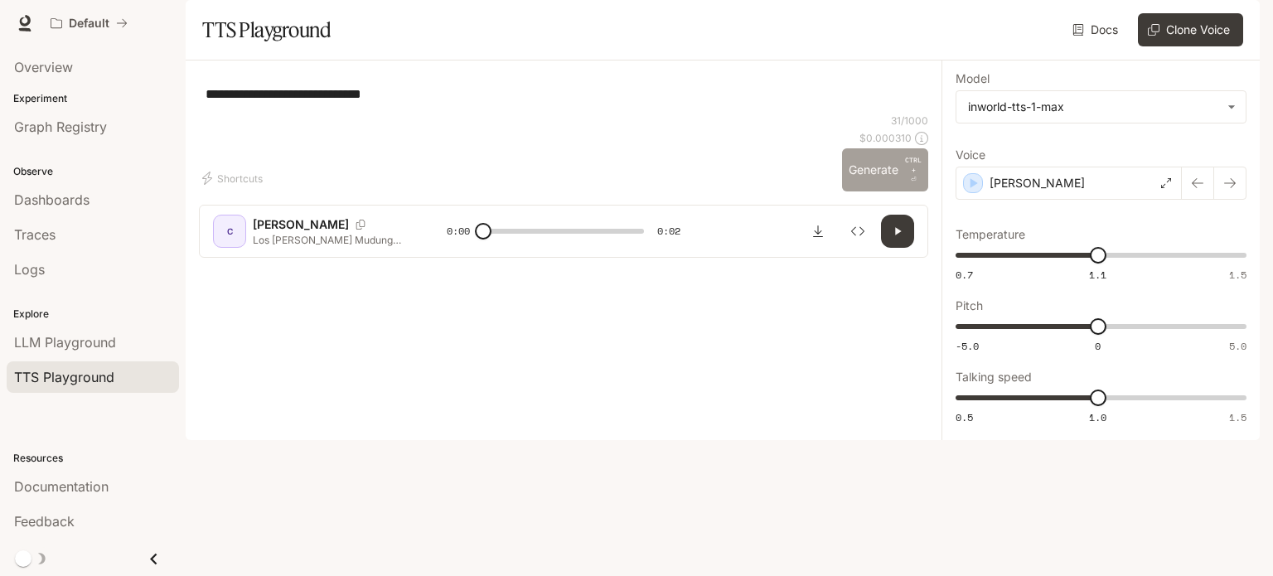
click at [880, 191] on button "Generate CTRL + ⏎" at bounding box center [885, 169] width 86 height 43
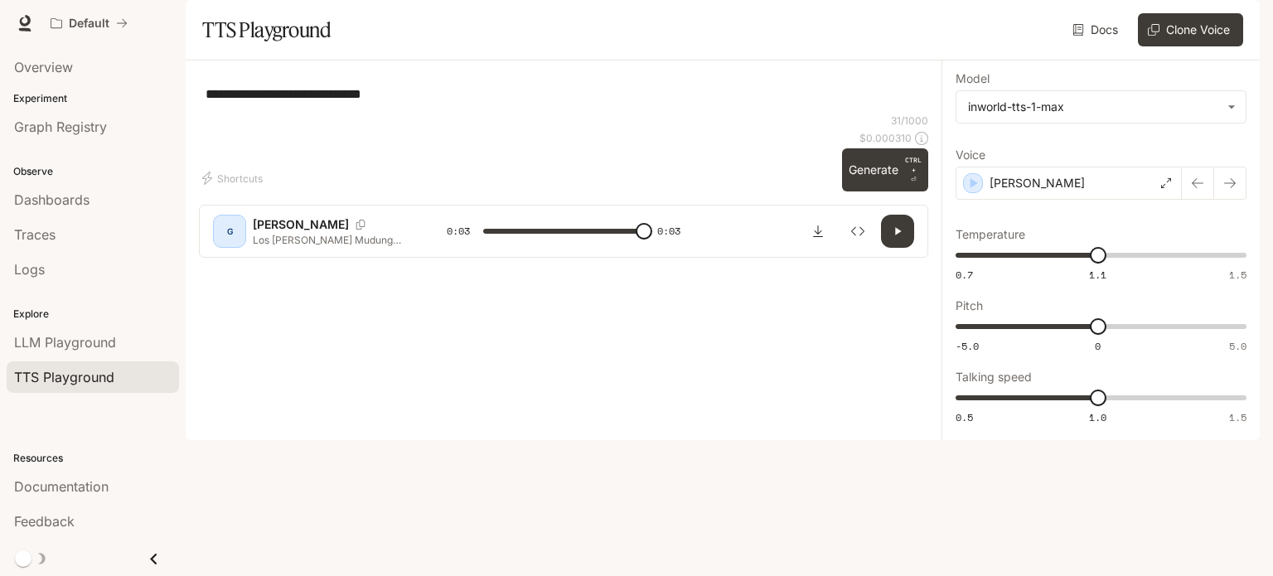
type input "*"
type input "****"
drag, startPoint x: 1081, startPoint y: 365, endPoint x: 1071, endPoint y: 365, distance: 10.8
click at [1071, 335] on span "-0.9" at bounding box center [1072, 326] width 17 height 17
click at [910, 248] on button "button" at bounding box center [897, 231] width 33 height 33
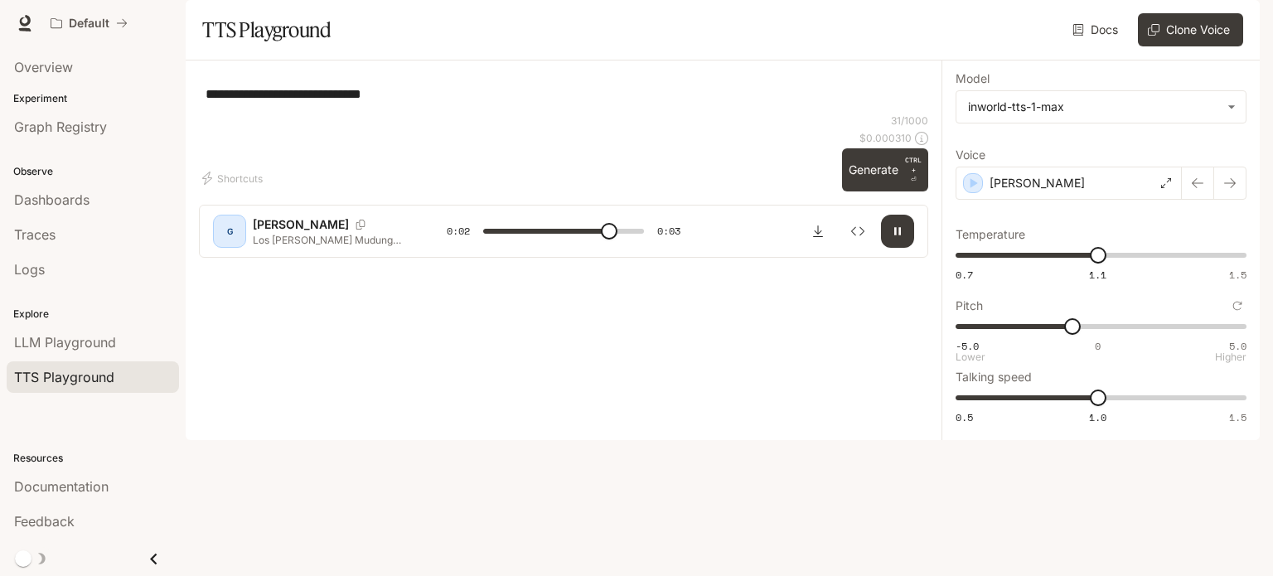
type input "***"
type input "**"
click at [984, 339] on span "-5.0 0 5.0 -4" at bounding box center [1097, 326] width 284 height 25
click at [901, 238] on icon "button" at bounding box center [897, 231] width 13 height 13
type input "***"
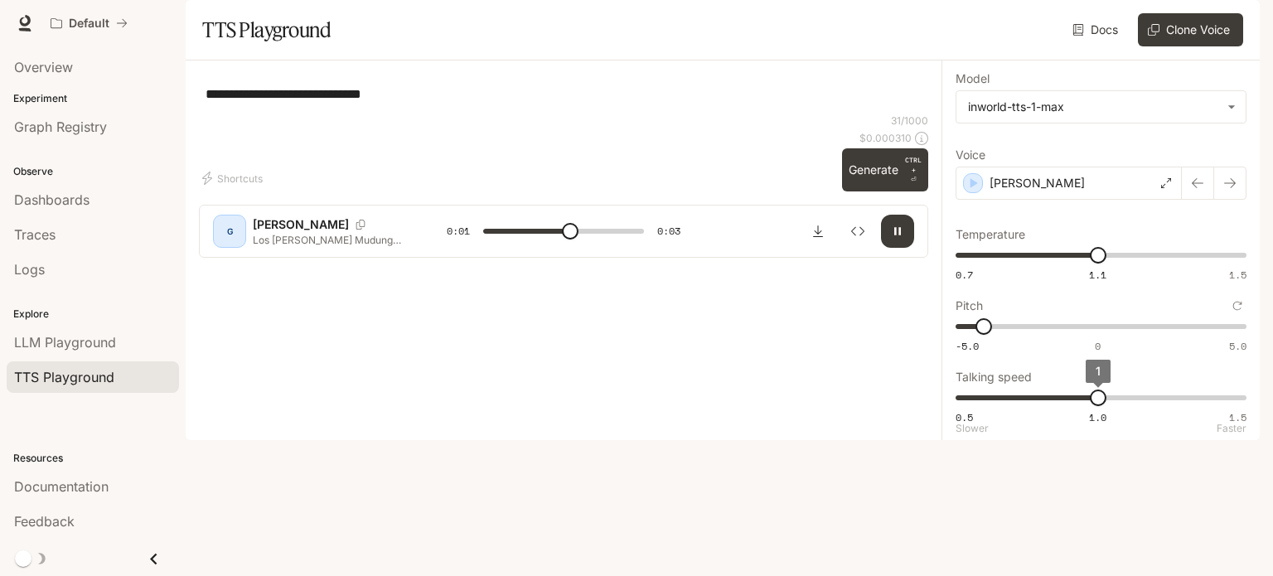
type input "***"
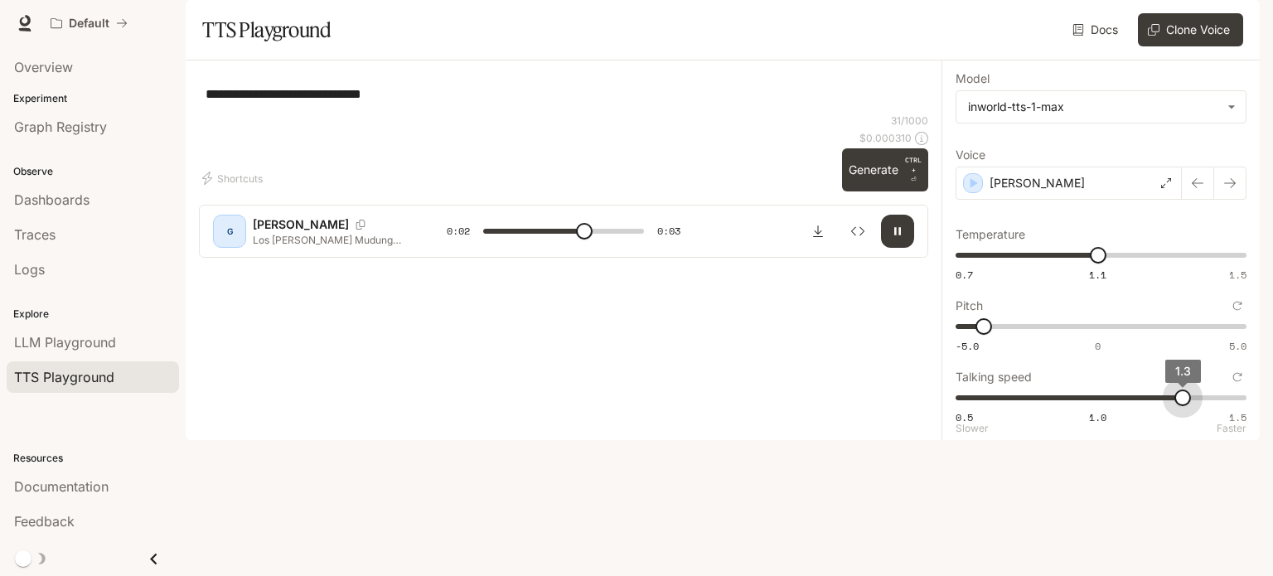
type input "***"
drag, startPoint x: 1109, startPoint y: 443, endPoint x: 1231, endPoint y: 442, distance: 121.8
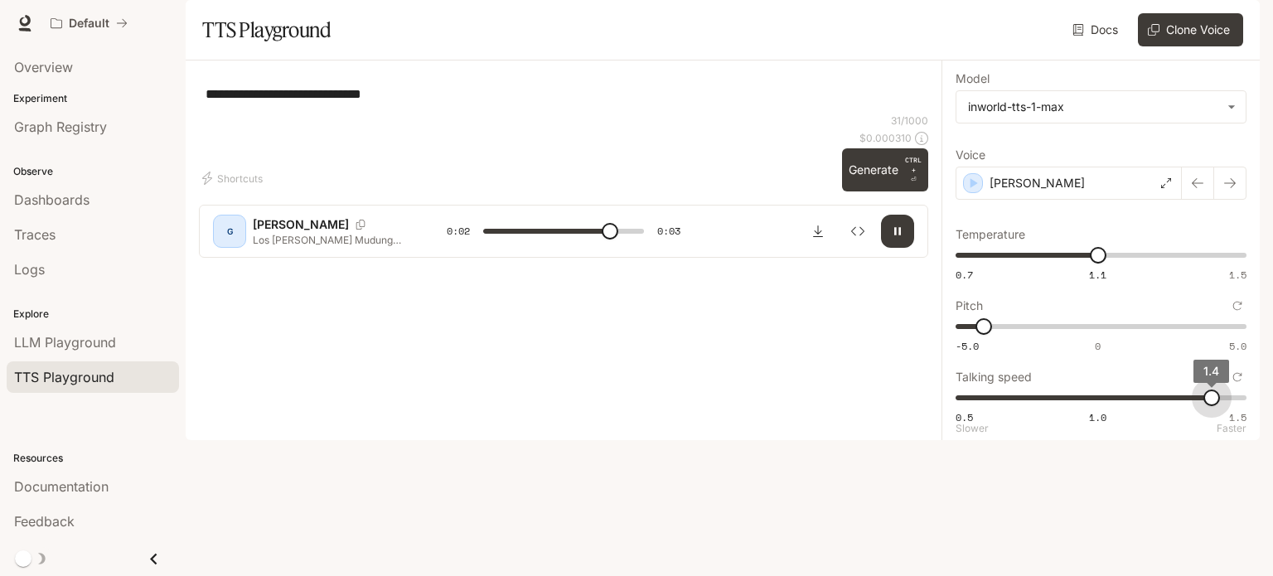
click at [1220, 406] on span "1.4" at bounding box center [1211, 397] width 17 height 17
click at [891, 238] on icon "button" at bounding box center [897, 231] width 13 height 13
type input "*"
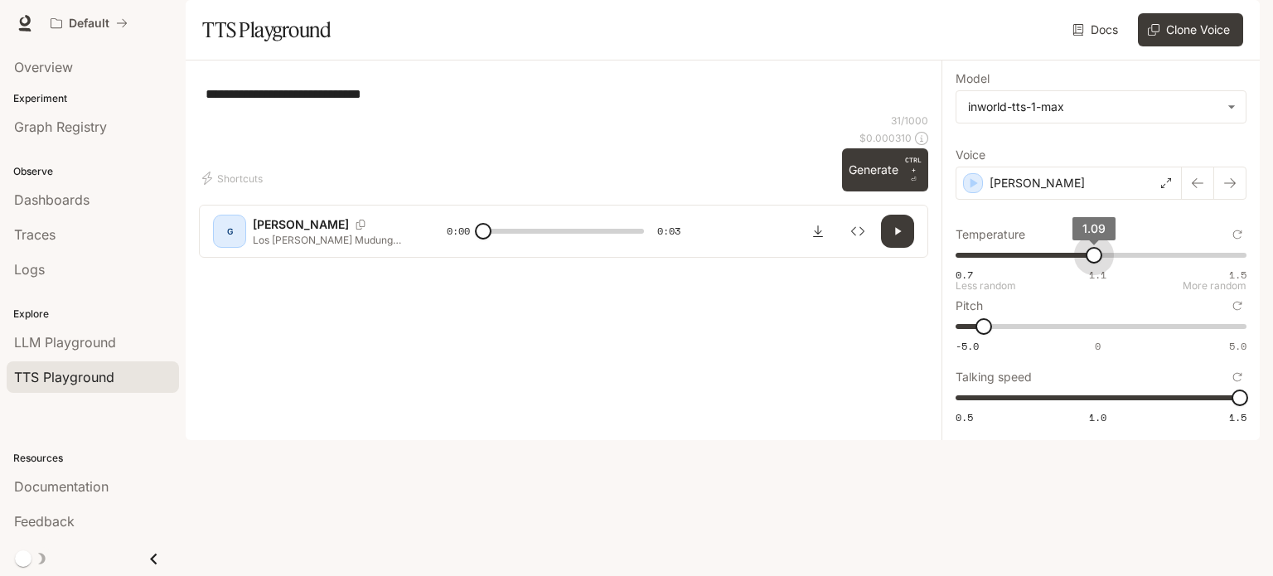
type input "***"
drag, startPoint x: 1093, startPoint y: 293, endPoint x: 1272, endPoint y: 284, distance: 179.2
click at [1272, 284] on div "**********" at bounding box center [636, 288] width 1273 height 576
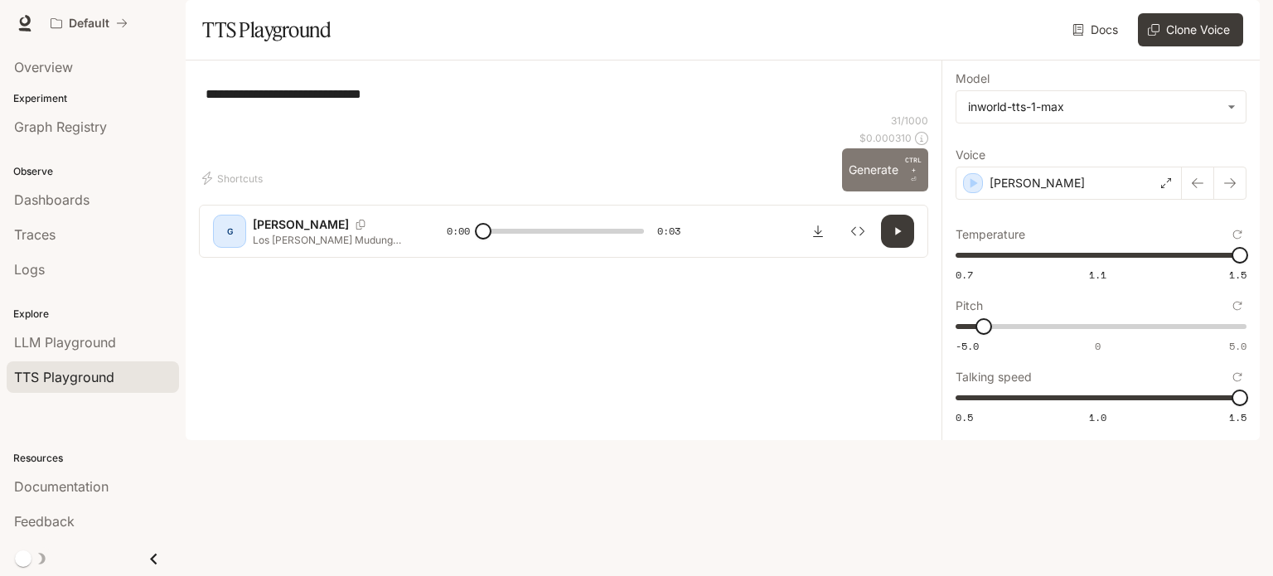
click at [902, 191] on button "Generate CTRL + ⏎" at bounding box center [885, 169] width 86 height 43
type input "*"
click at [992, 335] on span "-4" at bounding box center [983, 326] width 17 height 17
click at [1031, 339] on span "-5.0 0 5.0 -2.3" at bounding box center [1097, 326] width 284 height 25
type input "****"
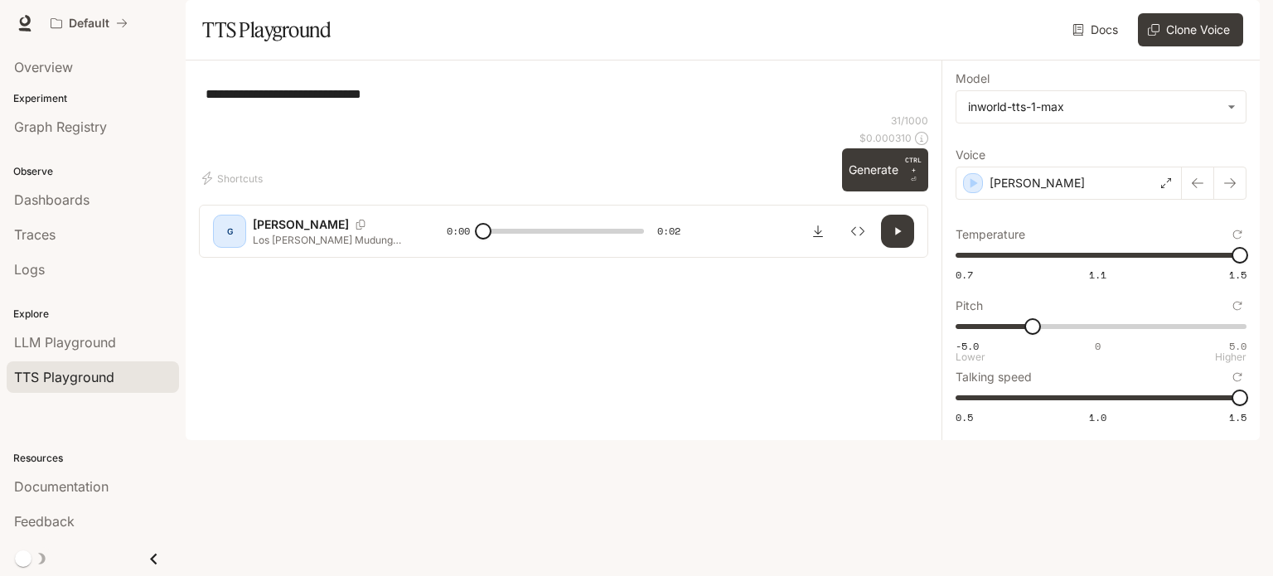
click at [1066, 339] on span "-5.0 0 5.0 -2.3" at bounding box center [1097, 326] width 284 height 25
click at [1106, 410] on span "0.5 1.0 1.5 1.5" at bounding box center [1097, 397] width 284 height 25
type input "***"
click at [1144, 410] on span "0.5 1.0 1.5 1" at bounding box center [1097, 397] width 284 height 25
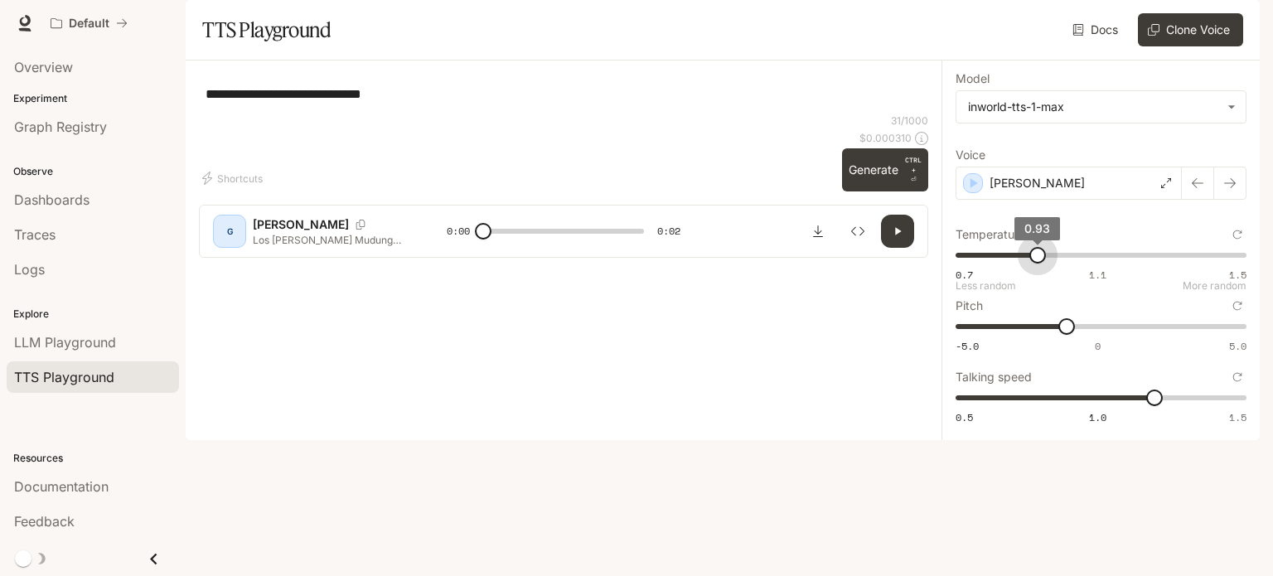
drag, startPoint x: 1038, startPoint y: 292, endPoint x: 1024, endPoint y: 294, distance: 14.3
click at [1038, 268] on span "0.7 1.1 1.5 0.93" at bounding box center [1097, 255] width 284 height 25
type input "****"
click at [1011, 268] on span "0.7 1.1 1.5 0.93" at bounding box center [1097, 255] width 284 height 25
click at [893, 191] on button "Generate CTRL + ⏎" at bounding box center [885, 169] width 86 height 43
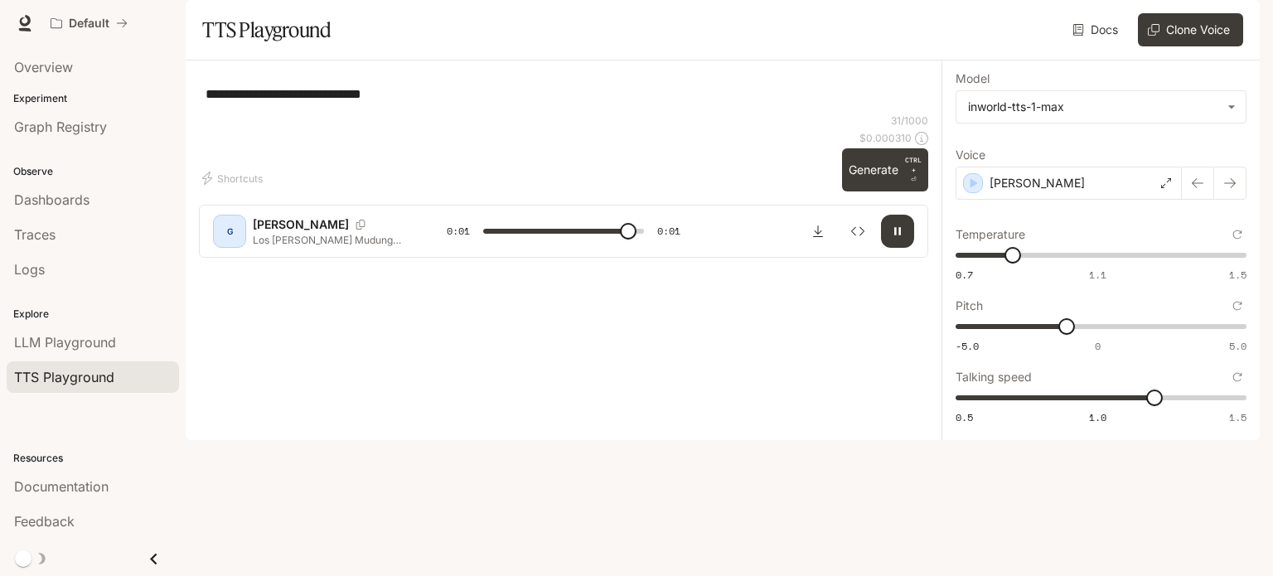
type input "*"
type input "****"
click at [1088, 339] on span "-5.0 0 5.0 -0.3" at bounding box center [1097, 326] width 284 height 25
click at [867, 191] on button "Generate CTRL + ⏎" at bounding box center [885, 169] width 86 height 43
type input "*"
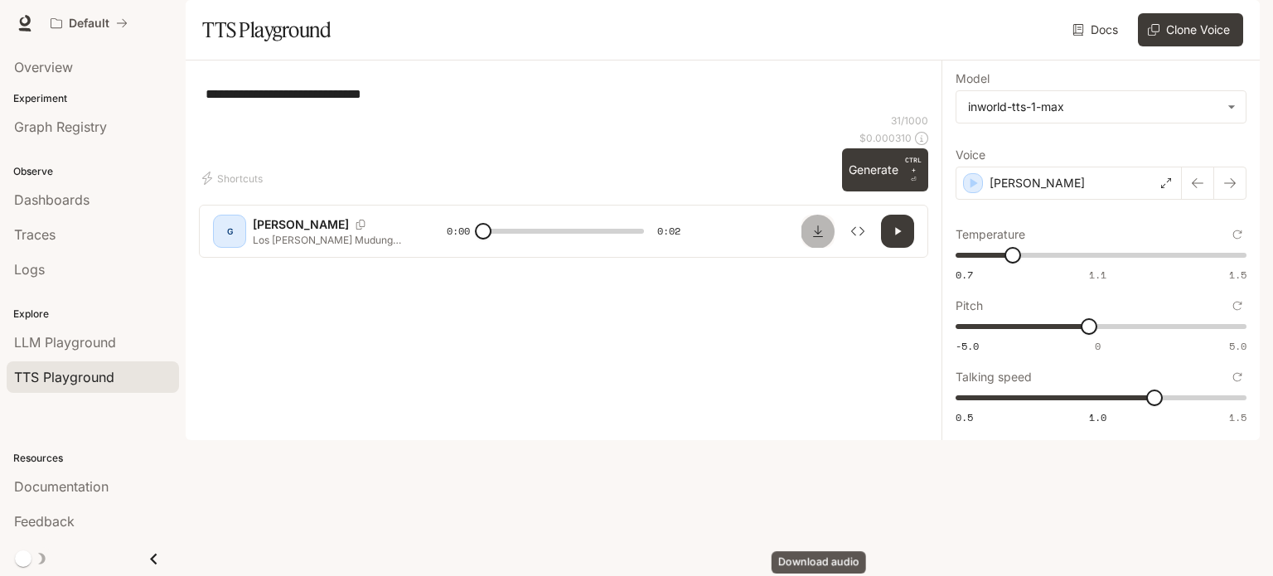
click at [812, 248] on button "Download audio" at bounding box center [817, 231] width 33 height 33
click at [0, 520] on li "Feedback" at bounding box center [93, 521] width 186 height 35
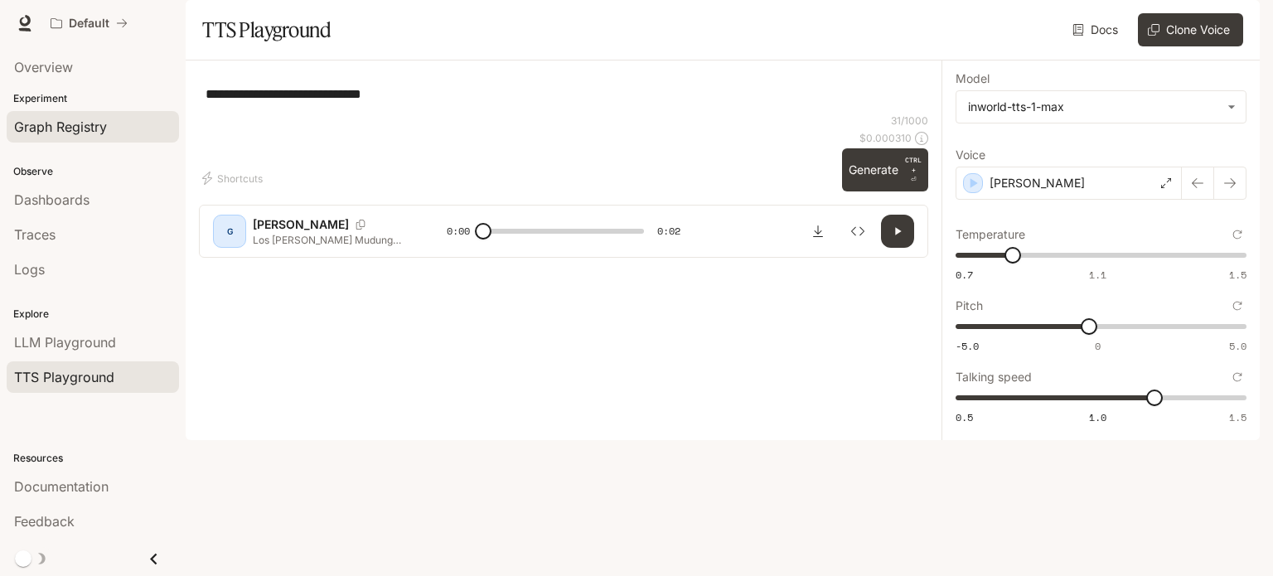
drag, startPoint x: 0, startPoint y: 115, endPoint x: 86, endPoint y: 116, distance: 86.2
click at [0, 115] on li "Graph Registry" at bounding box center [93, 126] width 186 height 35
